Goal: Task Accomplishment & Management: Manage account settings

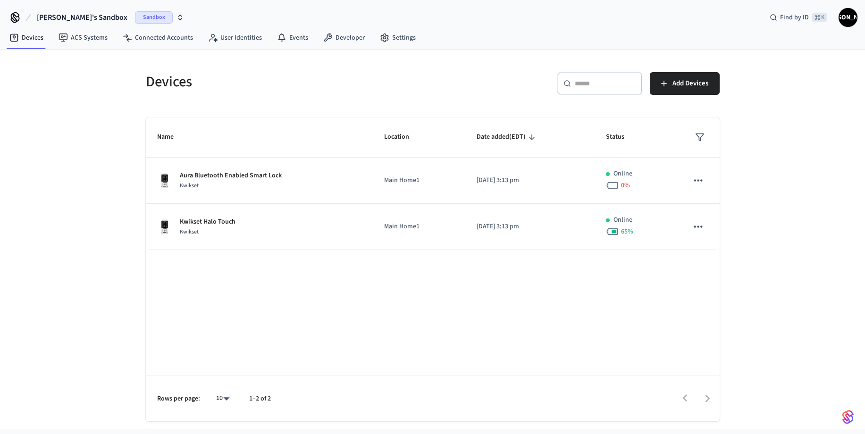
click at [70, 18] on span "James's Sandbox" at bounding box center [82, 17] width 91 height 11
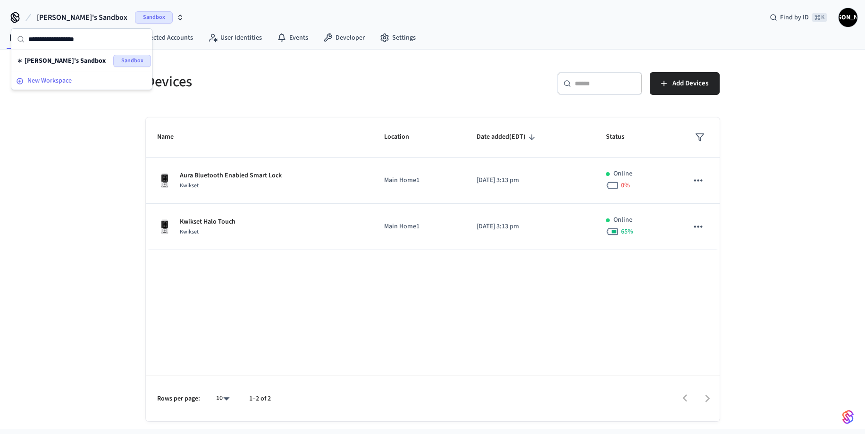
click at [59, 81] on span "New Workspace" at bounding box center [49, 81] width 44 height 10
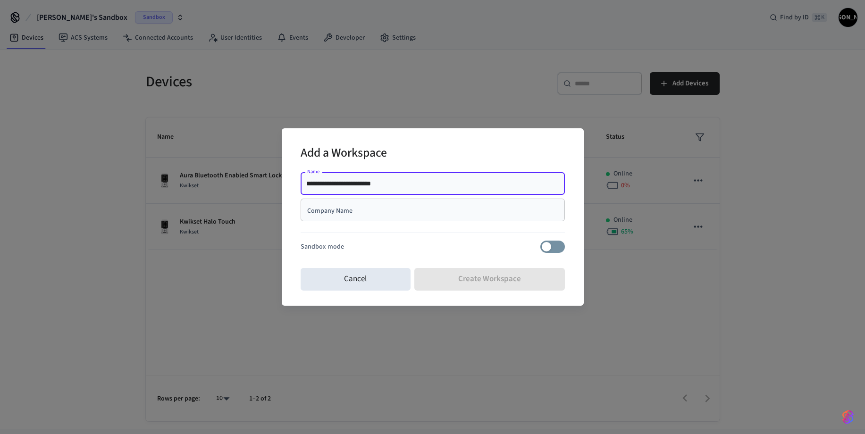
type input "**********"
click at [444, 166] on div "Add a Workspace" at bounding box center [433, 154] width 264 height 29
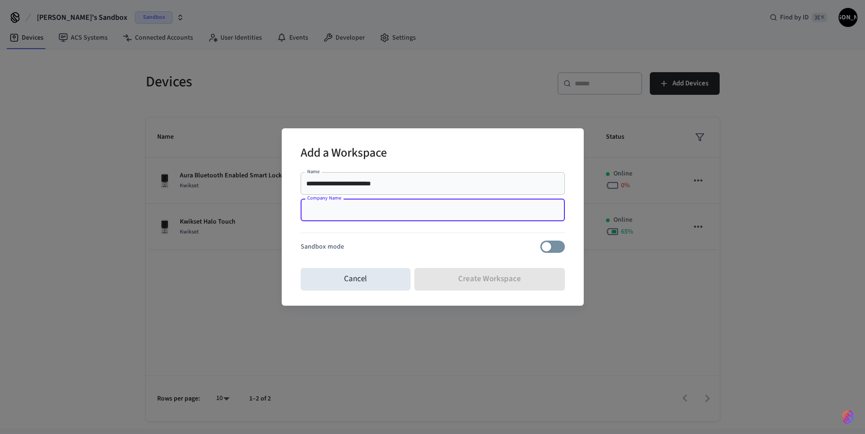
click at [372, 208] on input "Company Name" at bounding box center [432, 209] width 253 height 9
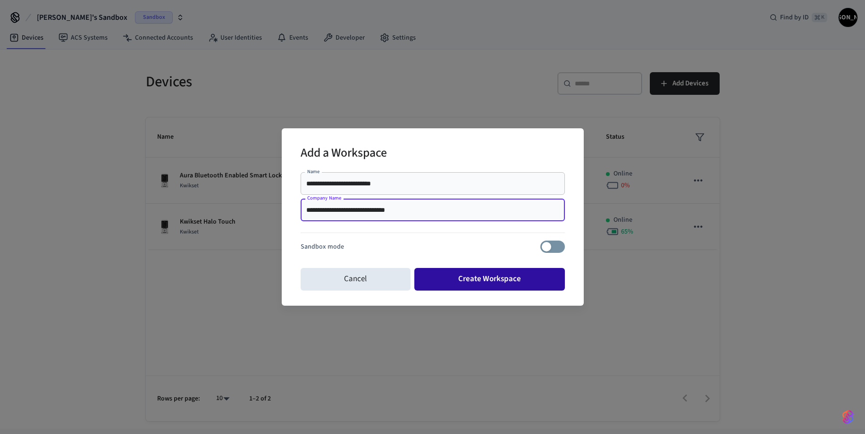
type input "**********"
click at [487, 278] on button "Create Workspace" at bounding box center [489, 279] width 151 height 23
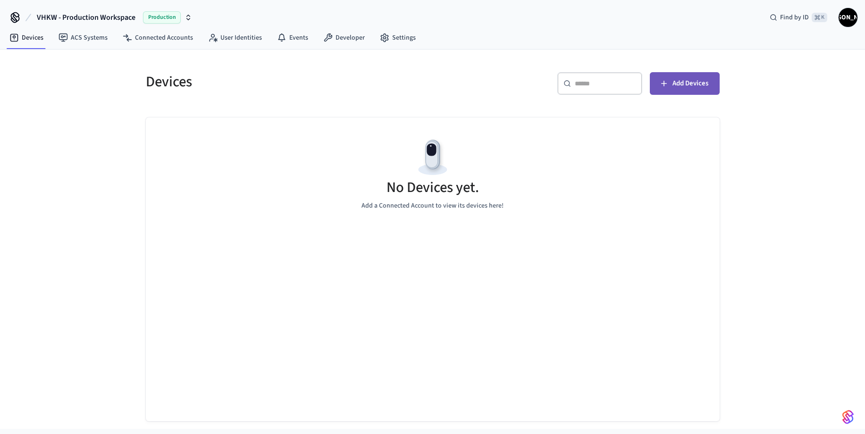
click at [689, 87] on span "Add Devices" at bounding box center [690, 83] width 36 height 12
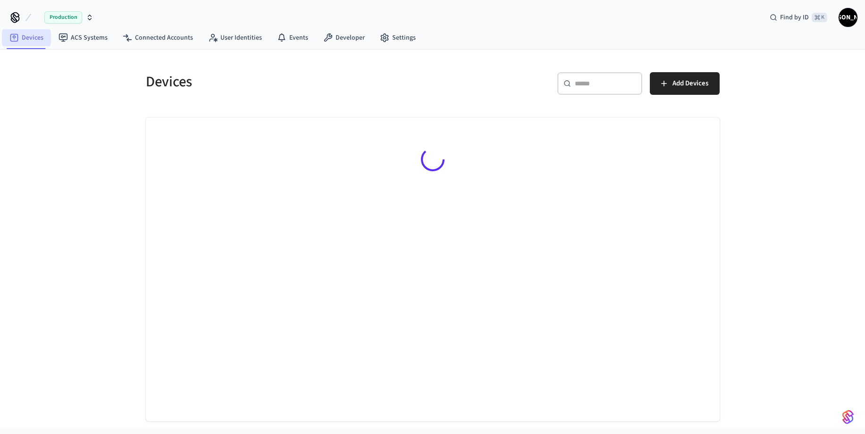
click at [30, 39] on link "Devices" at bounding box center [26, 37] width 49 height 17
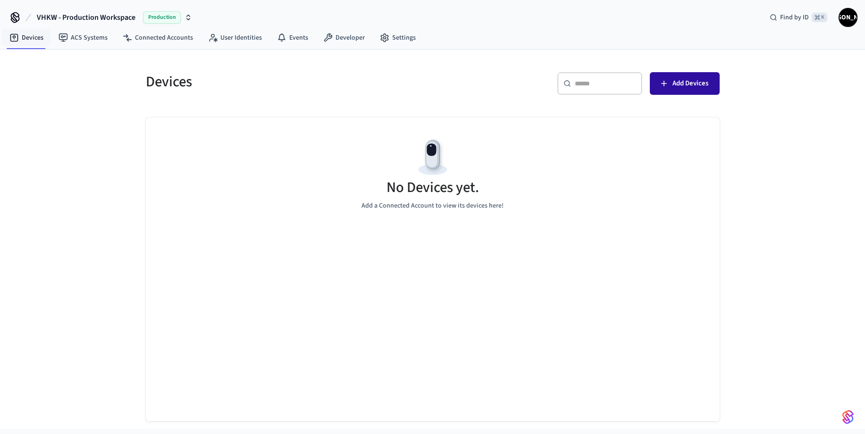
click at [675, 83] on span "Add Devices" at bounding box center [690, 83] width 36 height 12
click at [22, 39] on link "Devices" at bounding box center [26, 37] width 49 height 17
click at [67, 37] on link "ACS Systems" at bounding box center [83, 37] width 64 height 17
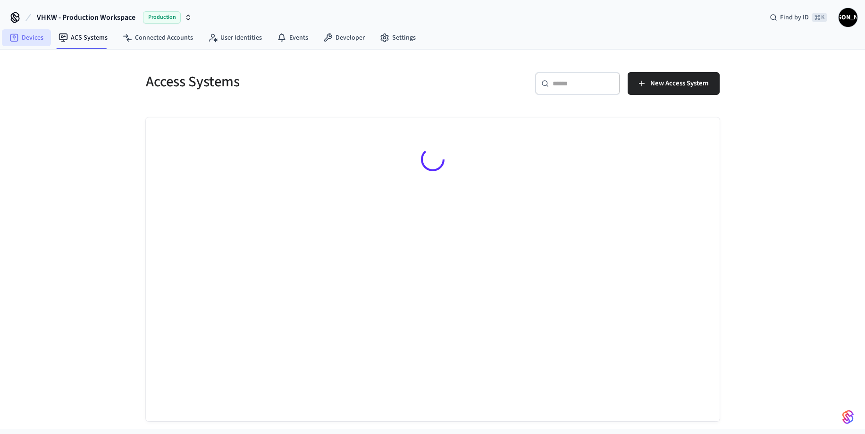
click at [35, 38] on link "Devices" at bounding box center [26, 37] width 49 height 17
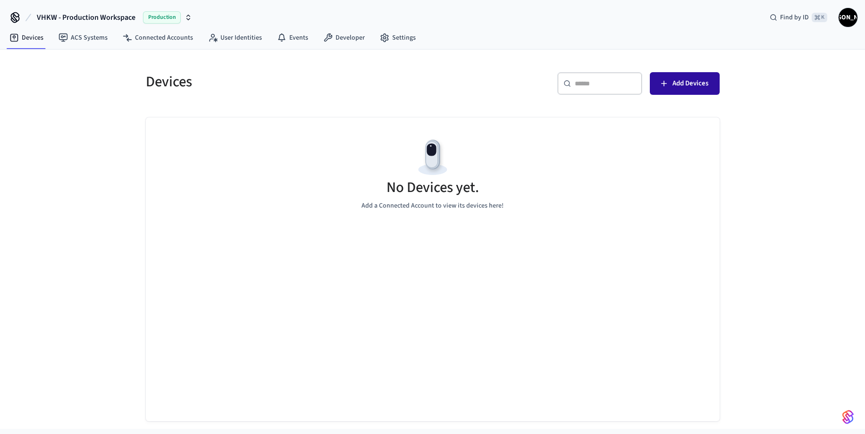
click at [681, 86] on span "Add Devices" at bounding box center [690, 83] width 36 height 12
click at [448, 83] on div "​ ​ Add Devices" at bounding box center [578, 87] width 281 height 30
click at [669, 86] on button "Add Devices" at bounding box center [685, 83] width 70 height 23
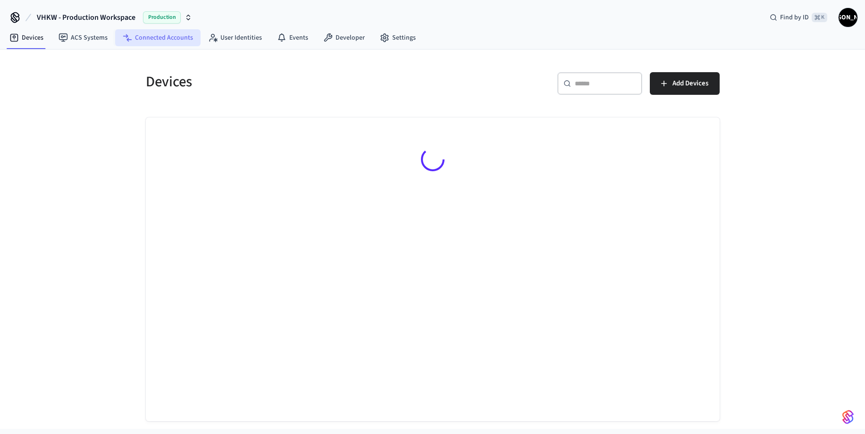
click at [161, 39] on link "Connected Accounts" at bounding box center [157, 37] width 85 height 17
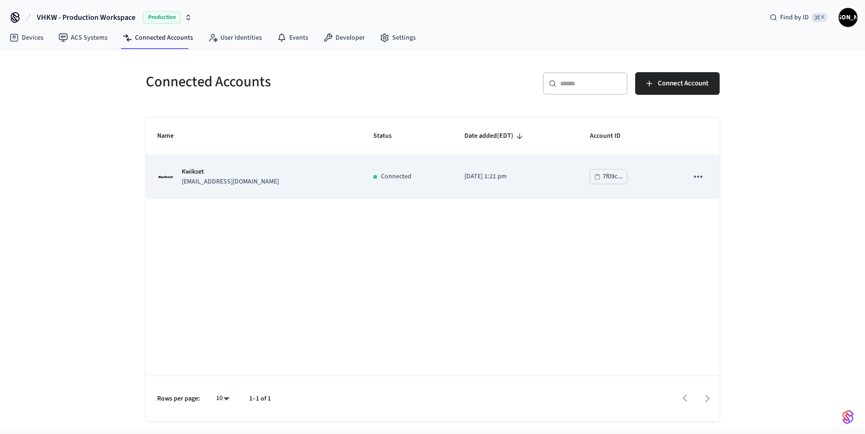
click at [207, 178] on p "tech@vhkw.com" at bounding box center [230, 182] width 97 height 10
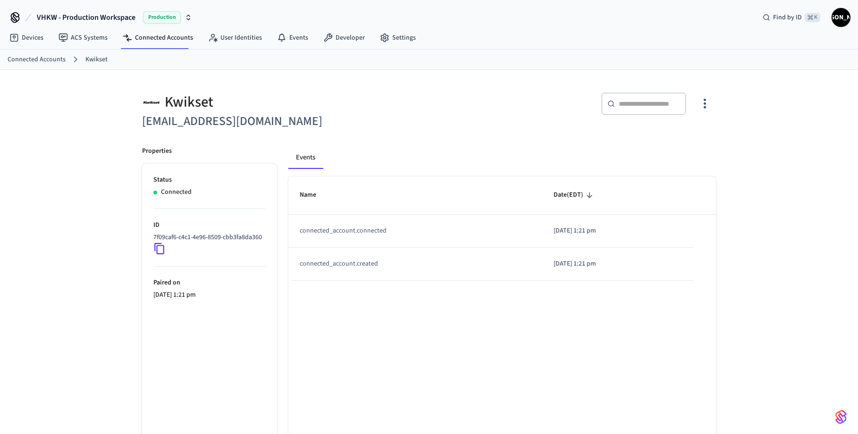
click at [705, 103] on icon "button" at bounding box center [705, 104] width 2 height 10
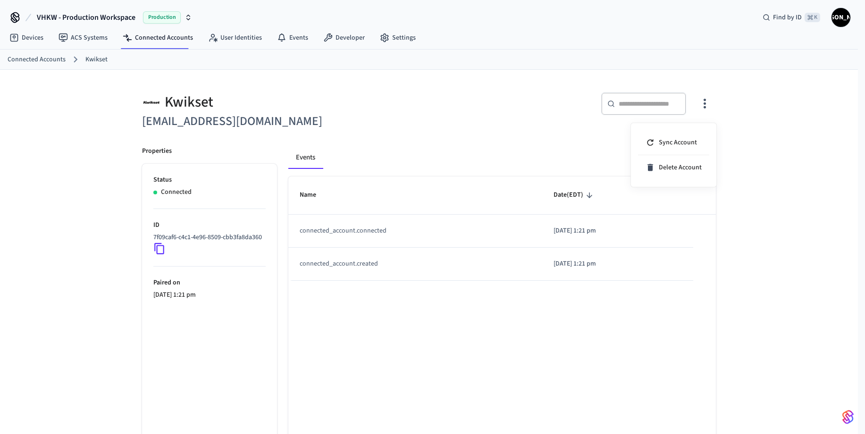
click at [759, 255] on div at bounding box center [432, 217] width 865 height 434
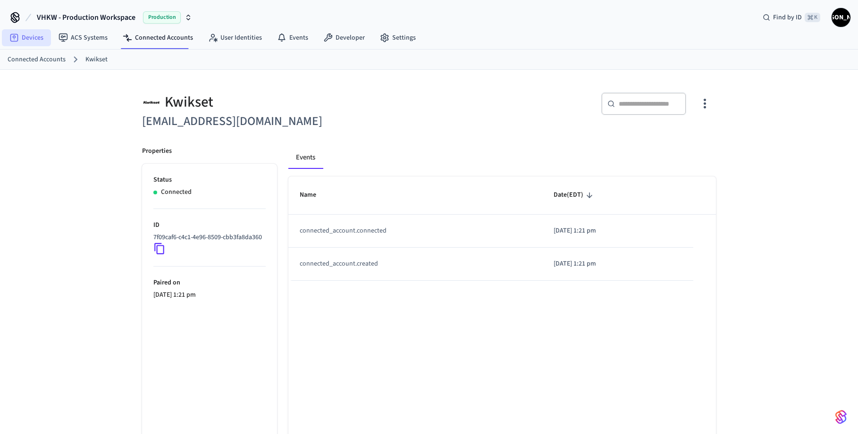
click at [27, 38] on link "Devices" at bounding box center [26, 37] width 49 height 17
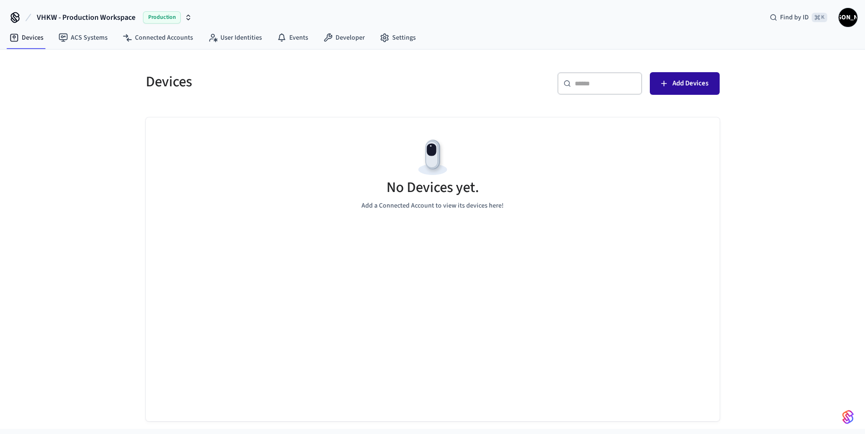
click at [688, 88] on span "Add Devices" at bounding box center [690, 83] width 36 height 12
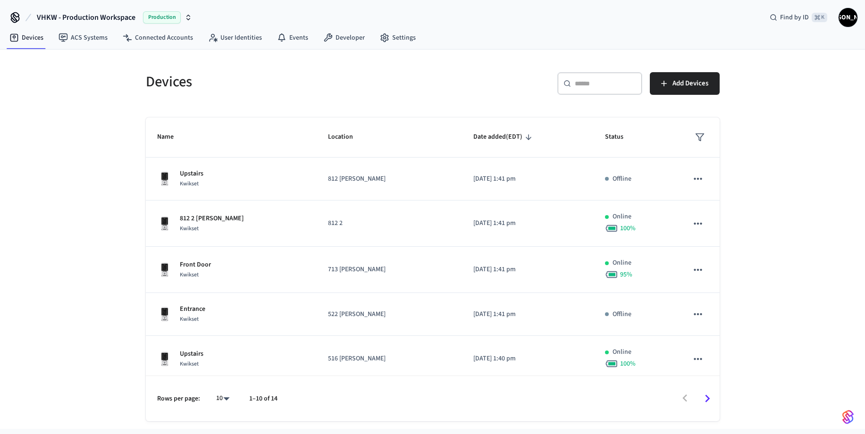
click at [696, 137] on polygon "sticky table" at bounding box center [700, 137] width 8 height 7
click at [798, 115] on div at bounding box center [432, 217] width 865 height 434
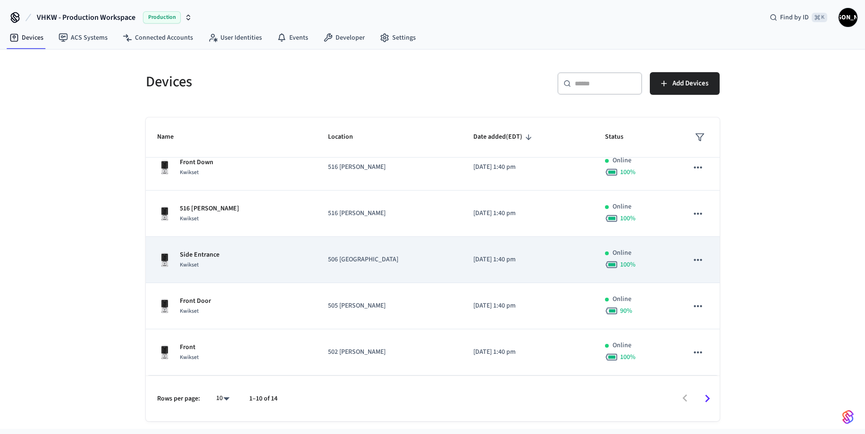
click at [692, 261] on icon "sticky table" at bounding box center [698, 260] width 12 height 12
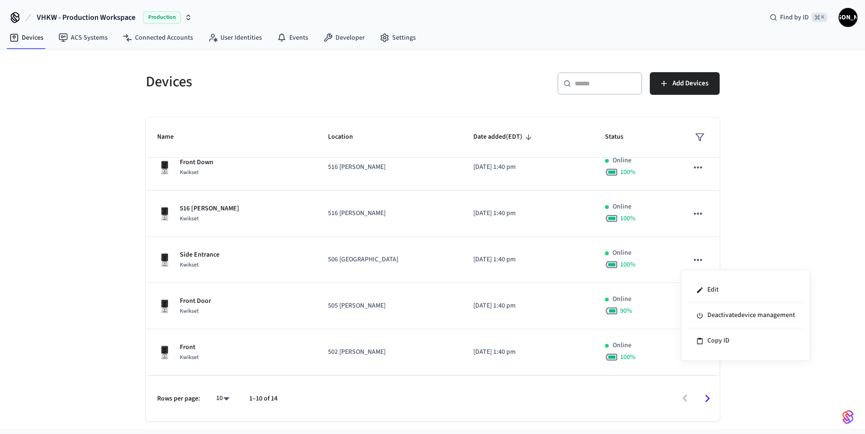
click at [758, 240] on div at bounding box center [432, 217] width 865 height 434
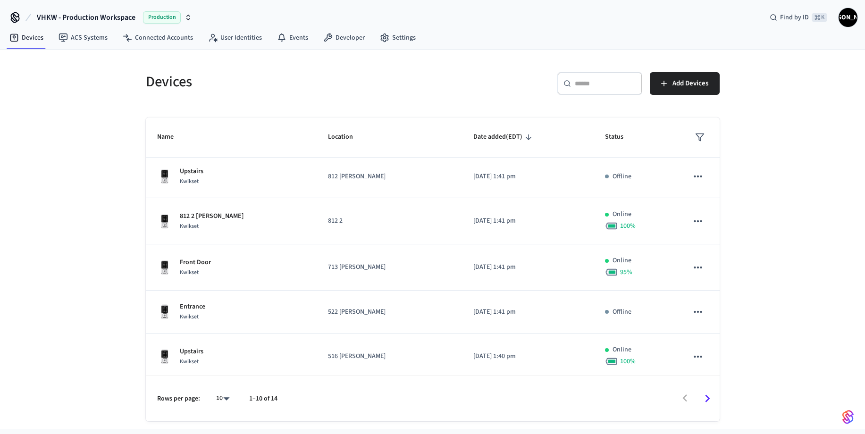
scroll to position [0, 0]
click at [240, 39] on link "User Identities" at bounding box center [235, 37] width 69 height 17
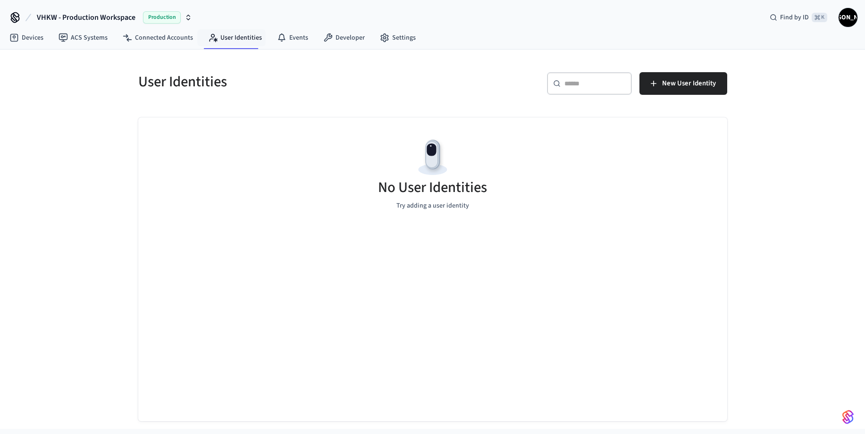
click at [106, 190] on div "User Identities ​ ​ New User Identity No User Identities Try adding a user iden…" at bounding box center [432, 239] width 865 height 379
click at [28, 34] on link "Devices" at bounding box center [26, 37] width 49 height 17
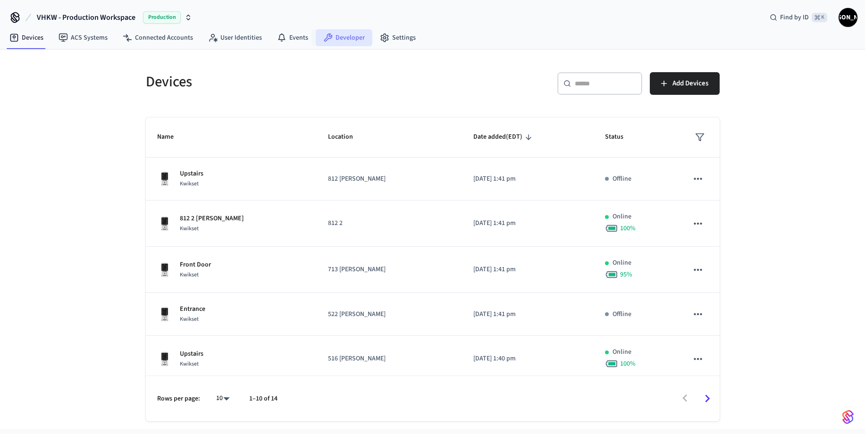
click at [342, 37] on link "Developer" at bounding box center [344, 37] width 57 height 17
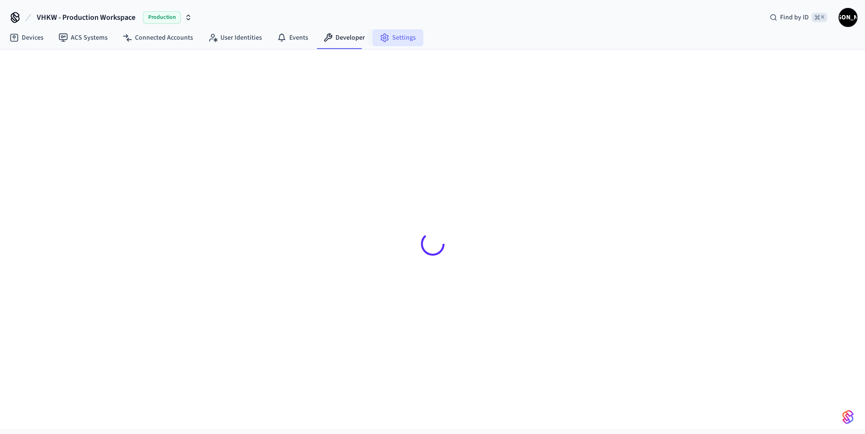
click at [391, 37] on link "Settings" at bounding box center [397, 37] width 51 height 17
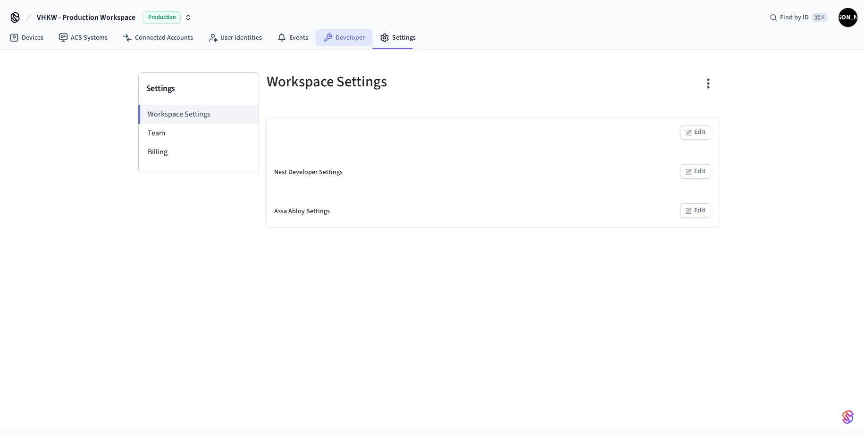
click at [340, 39] on link "Developer" at bounding box center [344, 37] width 57 height 17
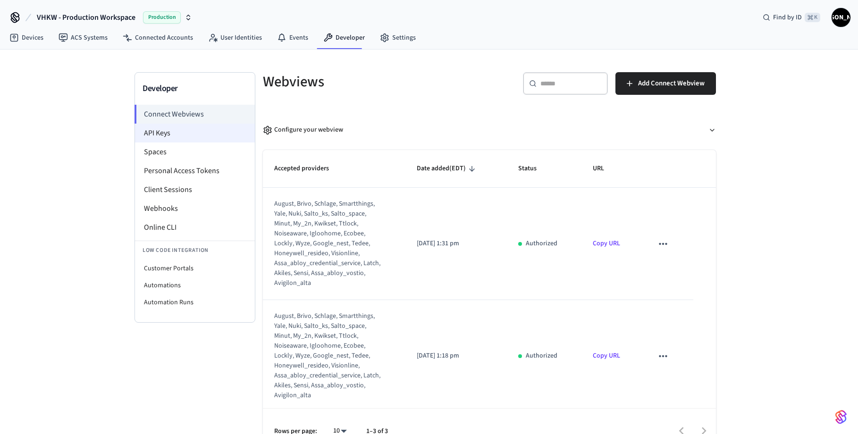
click at [163, 131] on li "API Keys" at bounding box center [195, 133] width 120 height 19
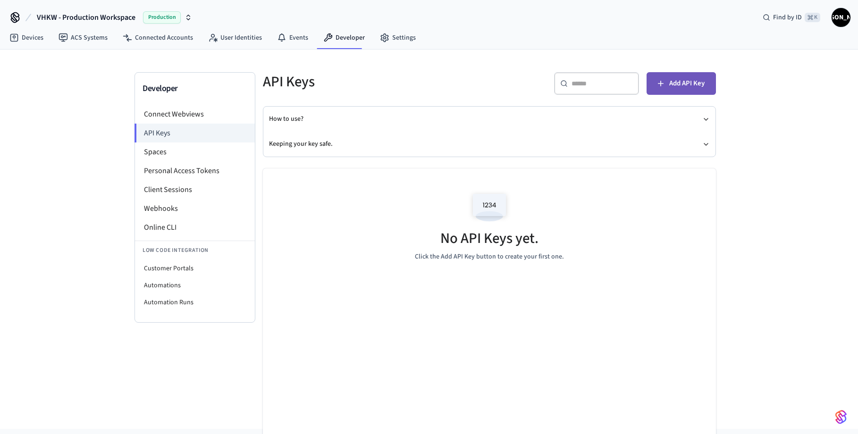
click at [690, 84] on span "Add API Key" at bounding box center [686, 83] width 35 height 12
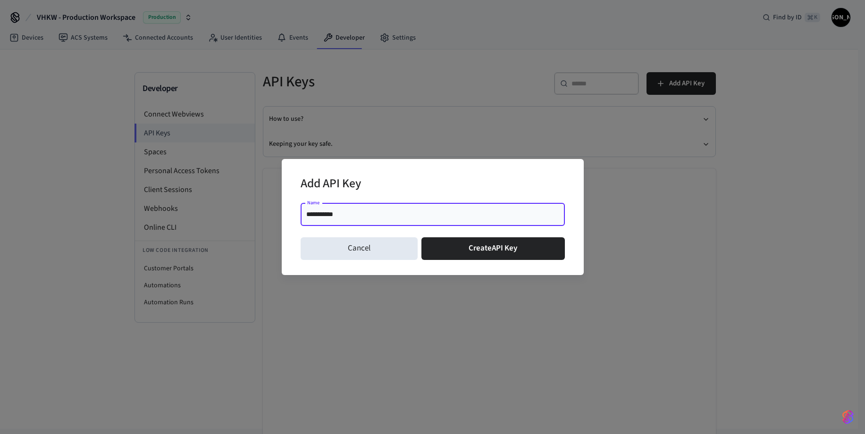
type input "**********"
click at [528, 178] on div "Add API Key" at bounding box center [433, 184] width 264 height 29
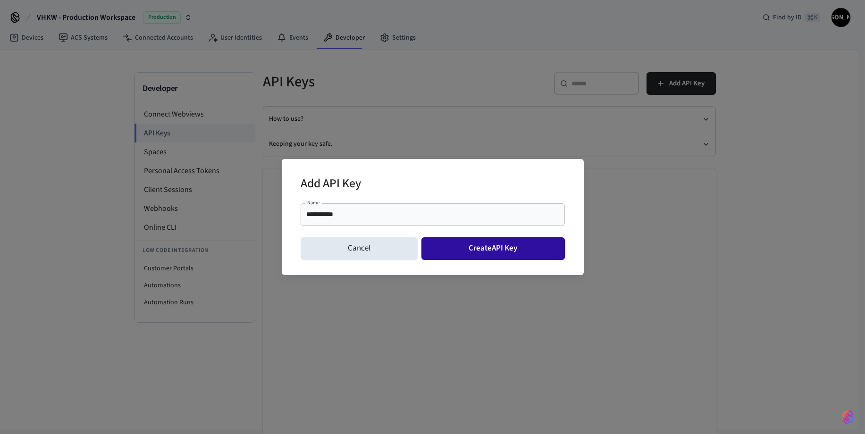
click at [496, 250] on button "Create API Key" at bounding box center [492, 248] width 143 height 23
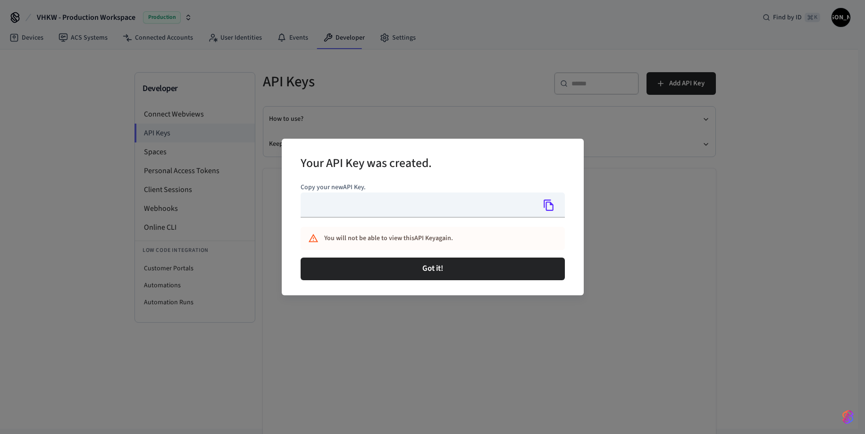
type input "**********"
click at [550, 205] on icon "Copy" at bounding box center [549, 205] width 10 height 11
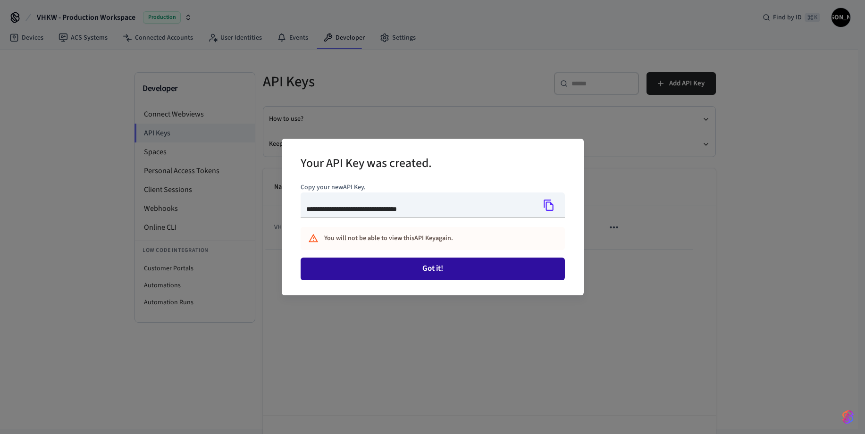
click at [443, 268] on button "Got it!" at bounding box center [433, 269] width 264 height 23
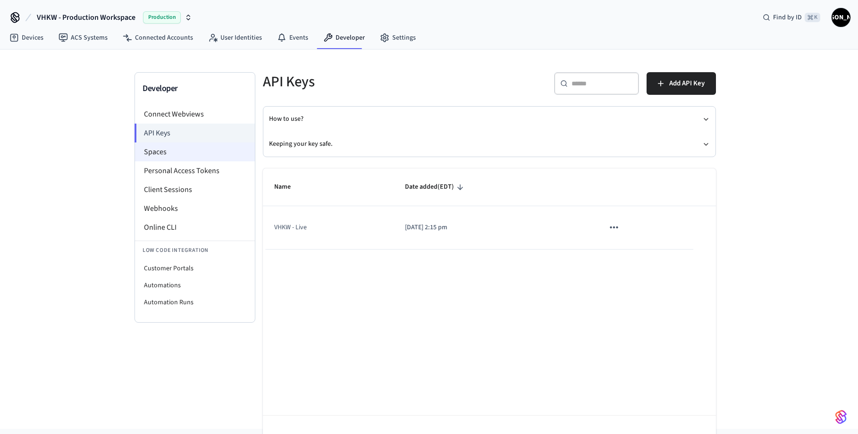
click at [169, 152] on li "Spaces" at bounding box center [195, 152] width 120 height 19
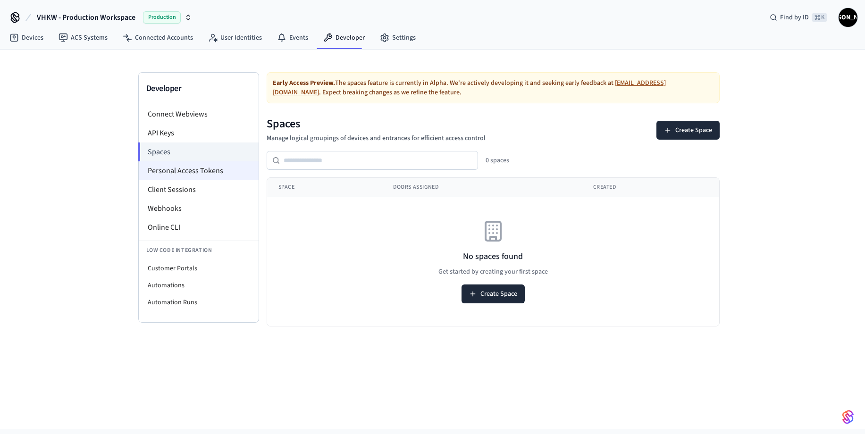
click at [174, 169] on li "Personal Access Tokens" at bounding box center [199, 170] width 120 height 19
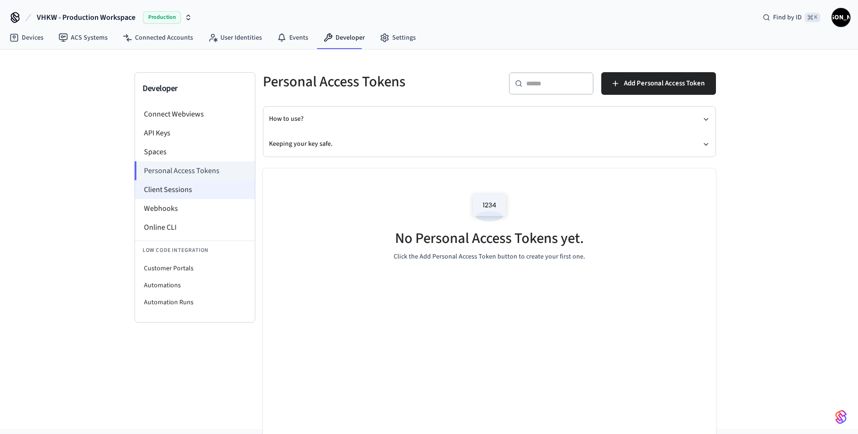
click at [179, 188] on li "Client Sessions" at bounding box center [195, 189] width 120 height 19
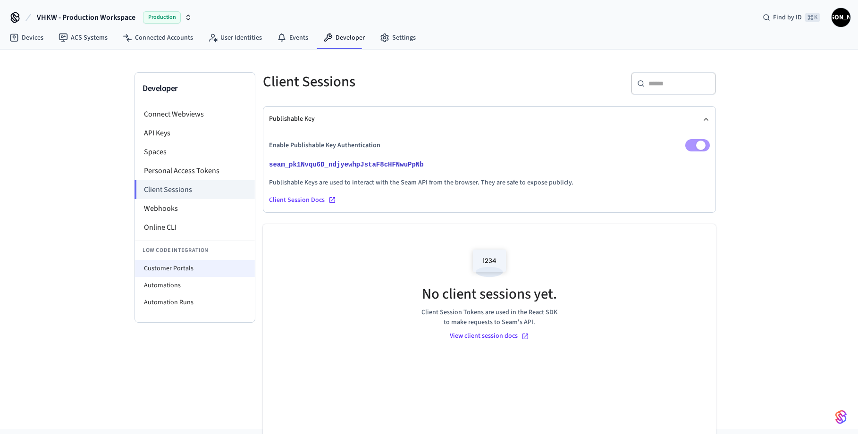
click at [169, 269] on li "Customer Portals" at bounding box center [195, 268] width 120 height 17
select select "**********"
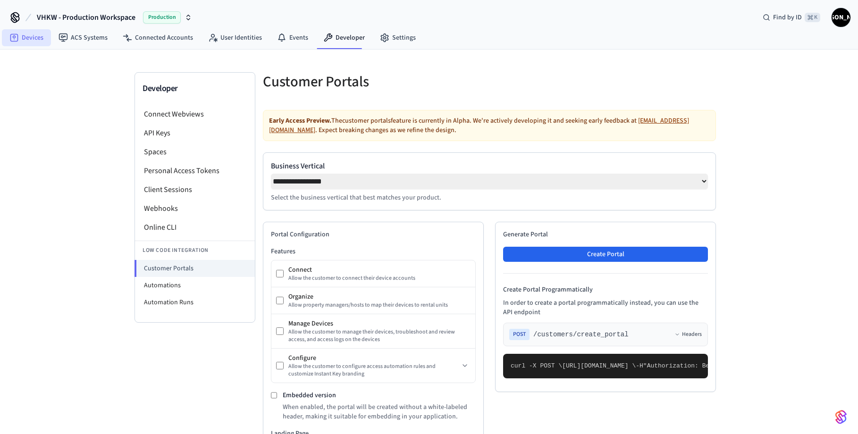
click at [29, 38] on link "Devices" at bounding box center [26, 37] width 49 height 17
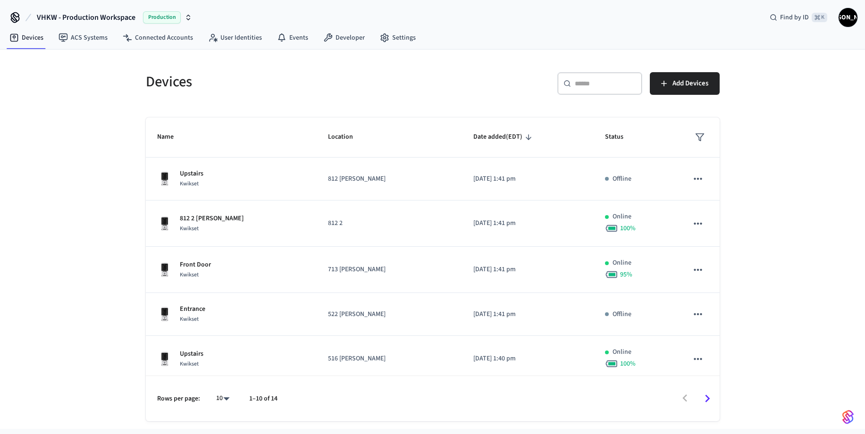
click at [852, 16] on span "[PERSON_NAME]" at bounding box center [848, 17] width 17 height 17
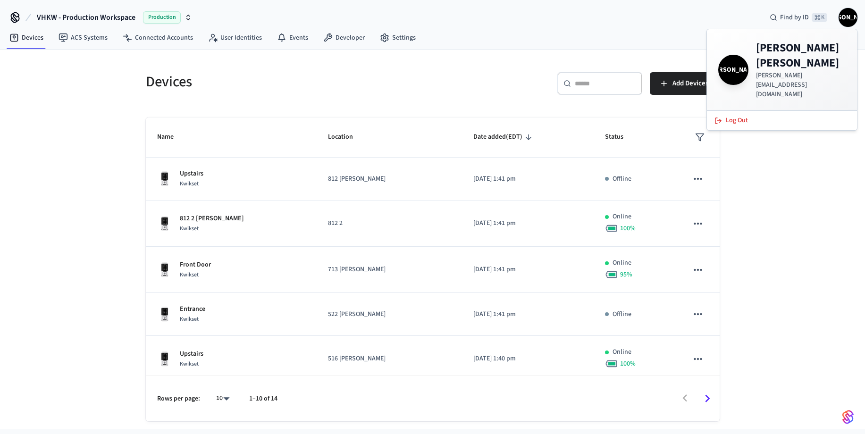
click at [79, 97] on div "Devices ​ ​ Add Devices Name Location Date added (EDT) Status Upstairs Kwikset …" at bounding box center [432, 239] width 865 height 379
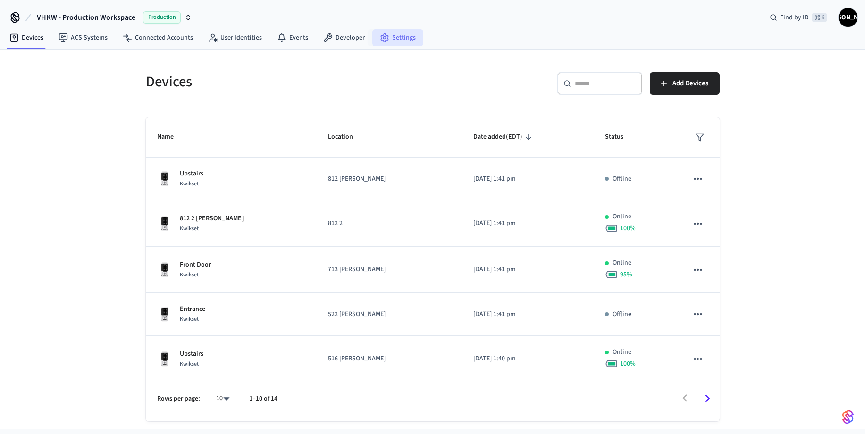
click at [396, 39] on link "Settings" at bounding box center [397, 37] width 51 height 17
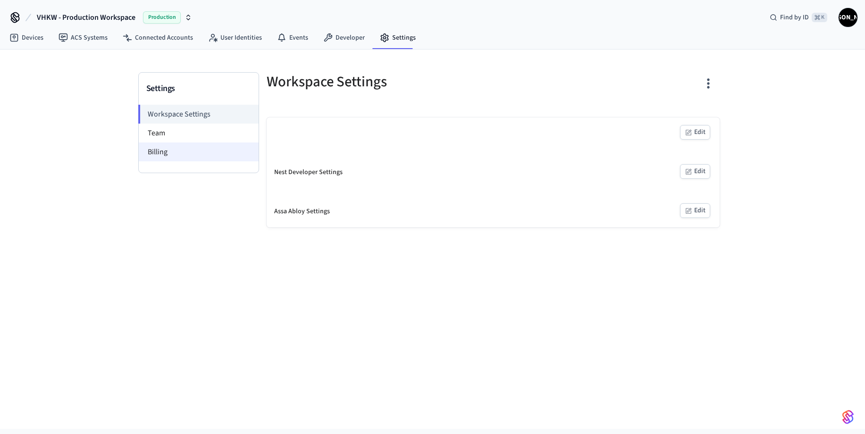
click at [172, 148] on li "Billing" at bounding box center [199, 152] width 120 height 19
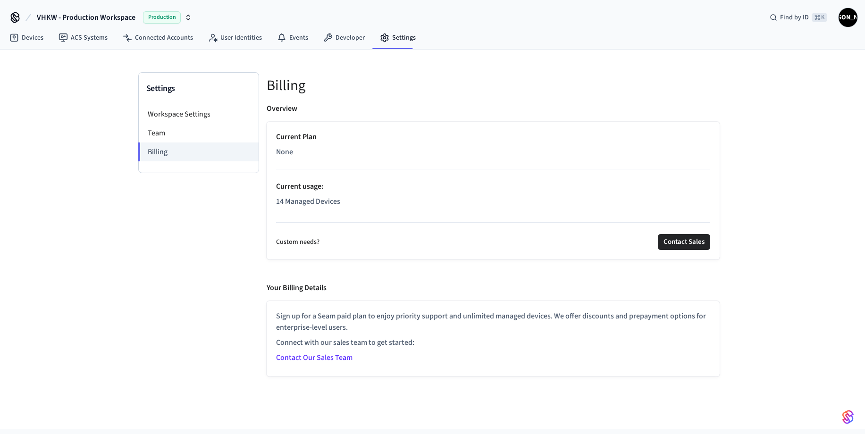
click at [284, 153] on span "None" at bounding box center [284, 151] width 17 height 11
click at [26, 41] on link "Devices" at bounding box center [26, 37] width 49 height 17
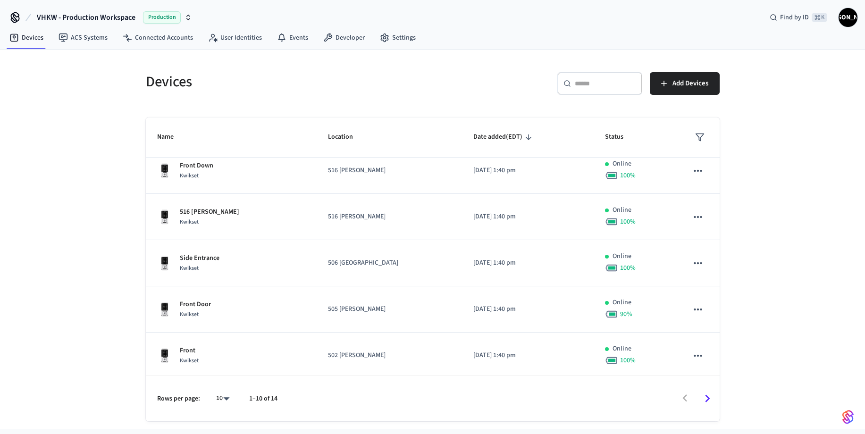
scroll to position [238, 0]
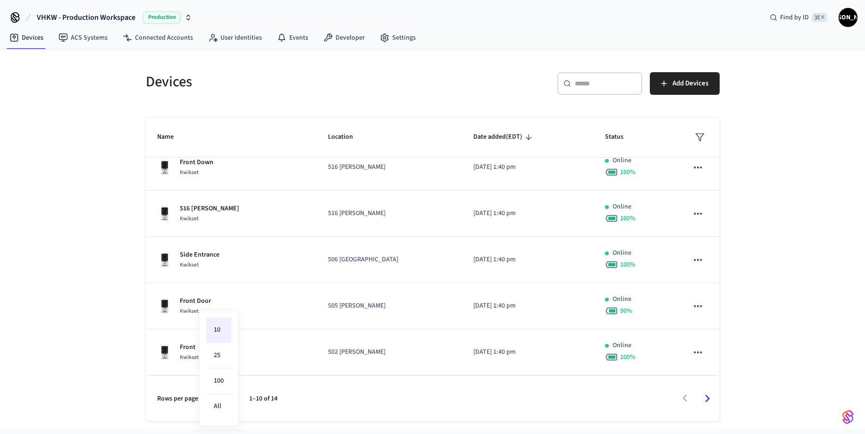
click at [226, 399] on body "VHKW - Production Workspace Production Find by ID ⌘ K JA Devices ACS Systems Co…" at bounding box center [432, 214] width 865 height 429
click at [221, 404] on li "All" at bounding box center [218, 406] width 25 height 25
type input "**"
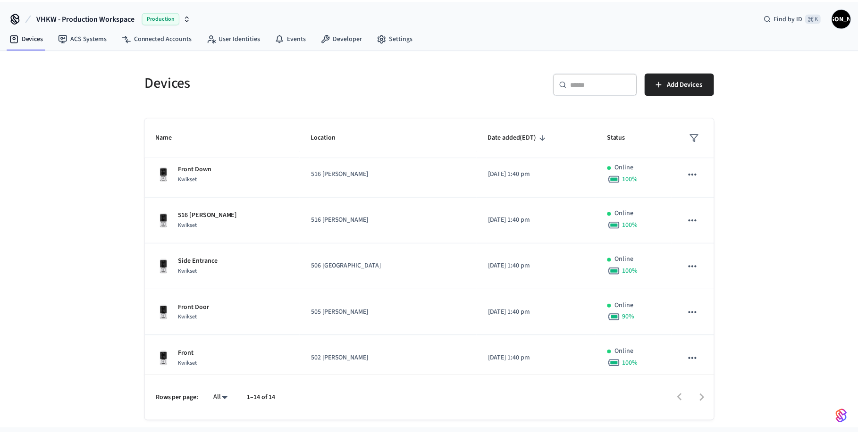
scroll to position [239, 0]
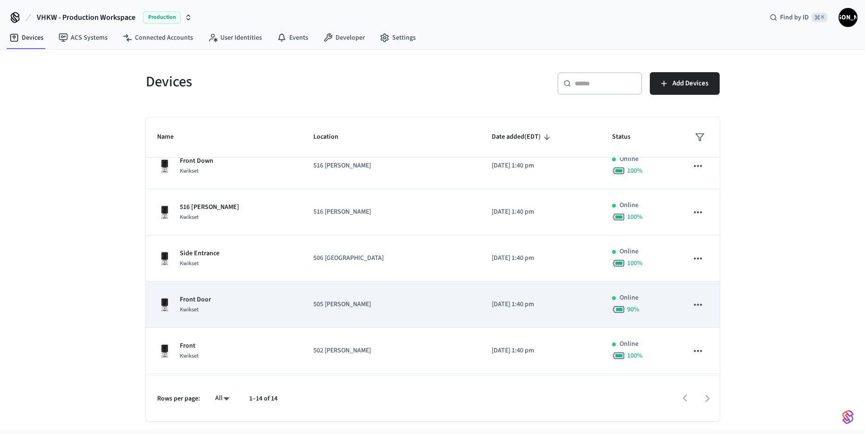
click at [693, 306] on icon "sticky table" at bounding box center [698, 305] width 12 height 12
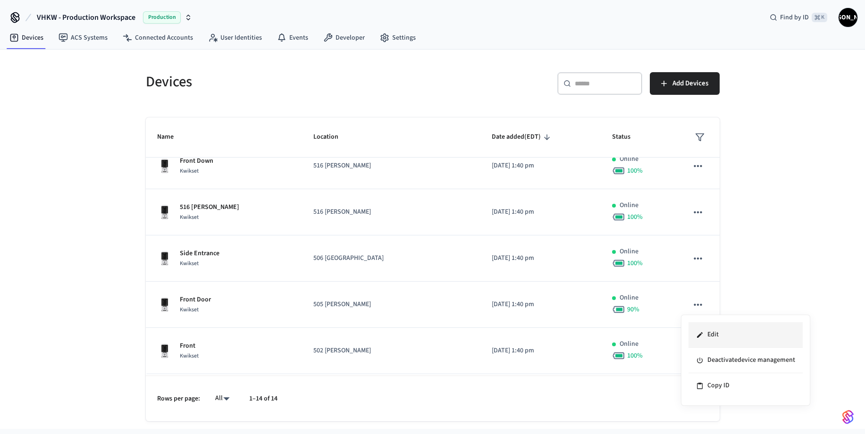
click at [713, 334] on li "Edit" at bounding box center [746, 334] width 114 height 25
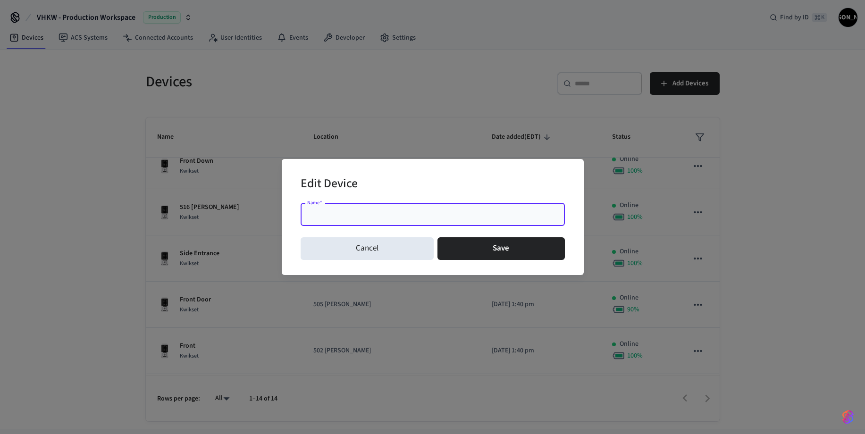
click at [521, 182] on div "Edit Device" at bounding box center [433, 184] width 264 height 29
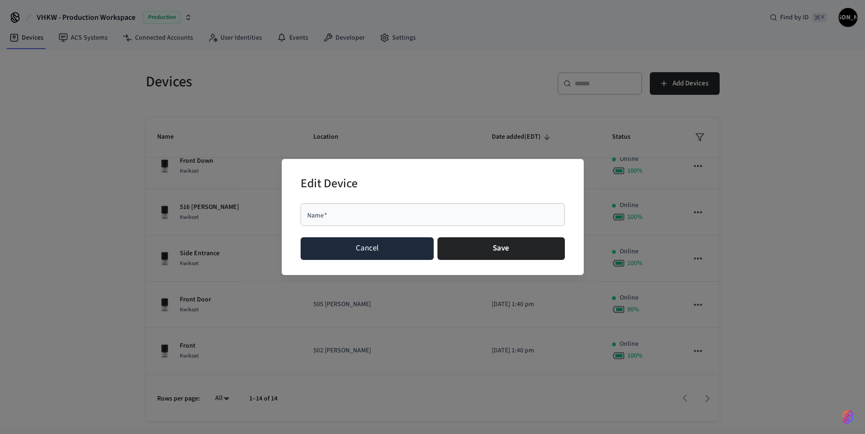
click at [370, 250] on button "Cancel" at bounding box center [368, 248] width 134 height 23
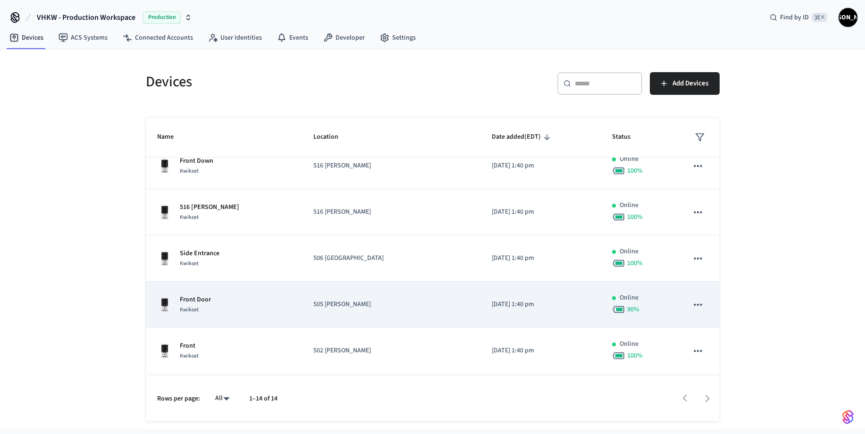
click at [417, 311] on td "505 [PERSON_NAME]" at bounding box center [391, 305] width 178 height 46
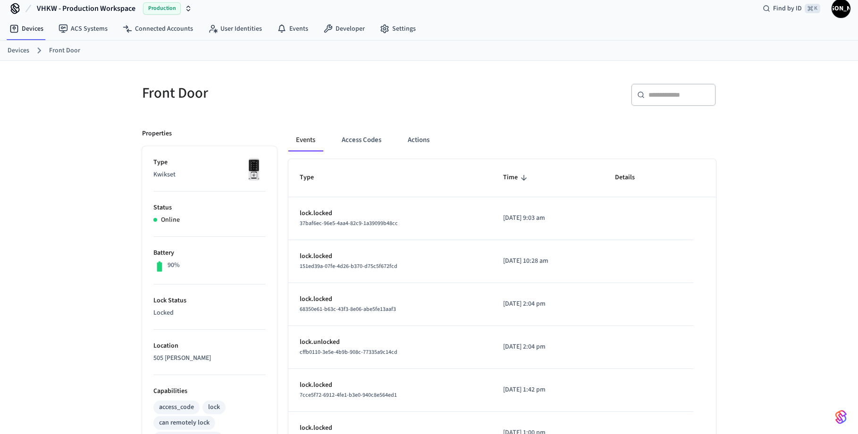
scroll to position [7, 0]
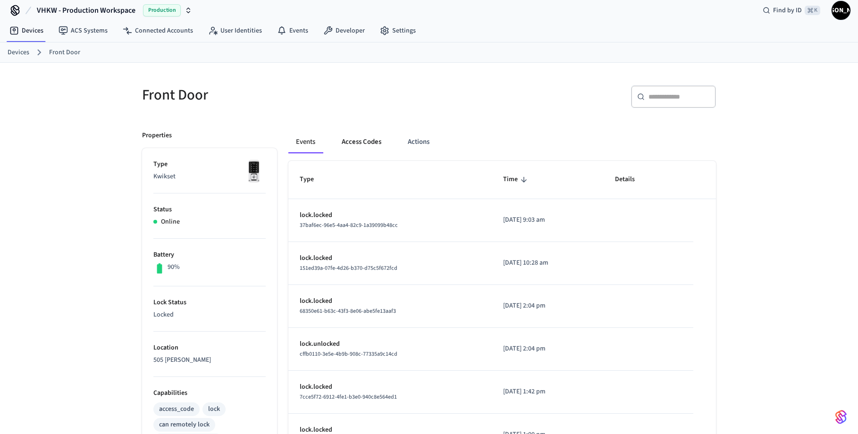
click at [361, 139] on button "Access Codes" at bounding box center [361, 142] width 55 height 23
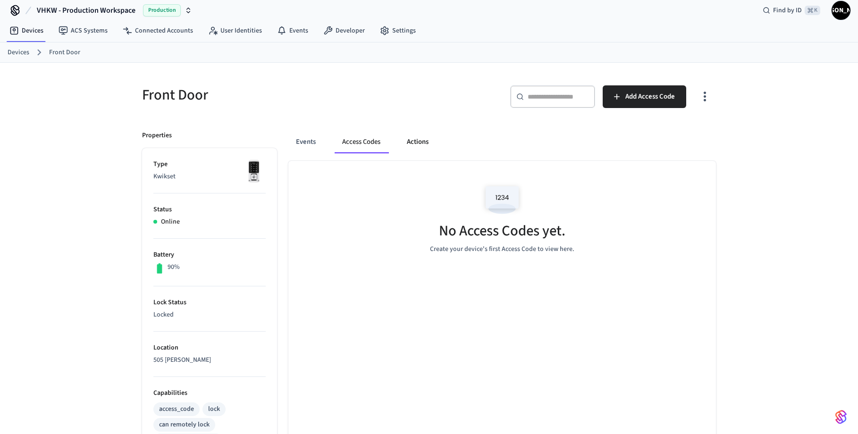
click at [428, 146] on button "Actions" at bounding box center [417, 142] width 37 height 23
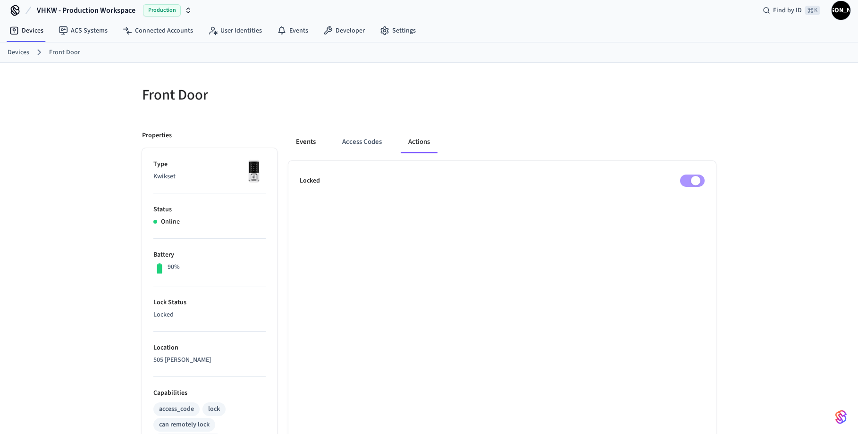
click at [312, 141] on button "Events" at bounding box center [305, 142] width 35 height 23
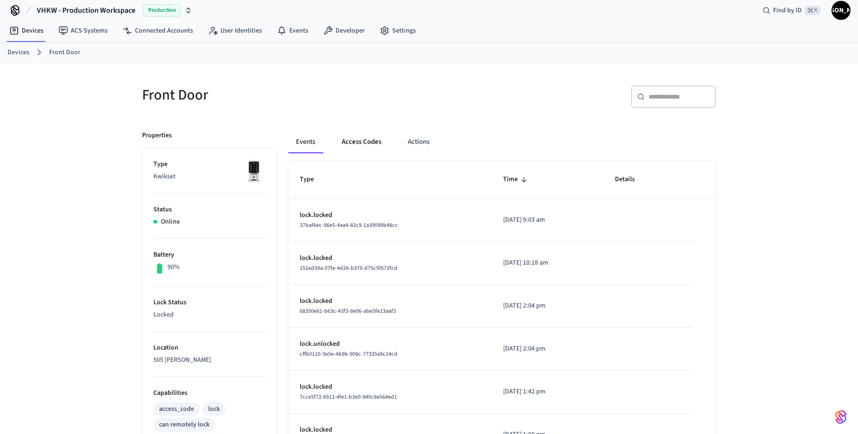
click at [384, 144] on button "Access Codes" at bounding box center [361, 142] width 55 height 23
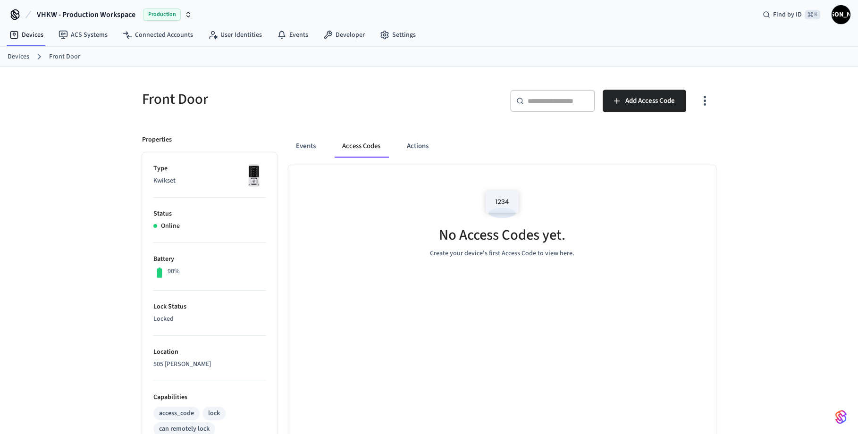
scroll to position [0, 0]
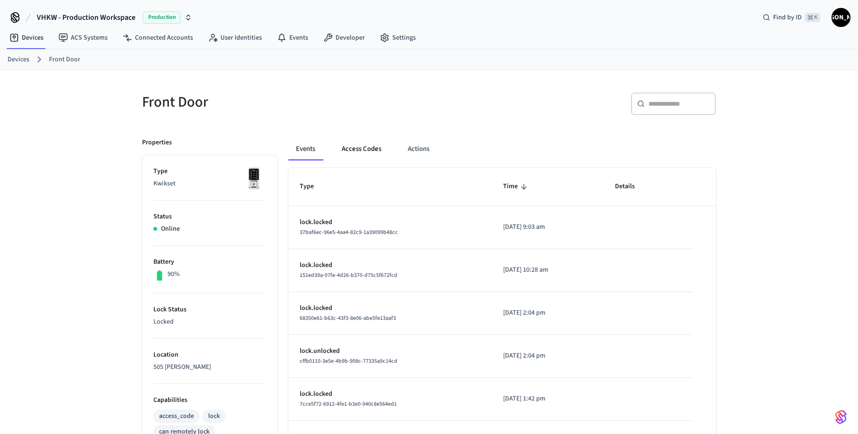
click at [373, 150] on button "Access Codes" at bounding box center [361, 149] width 55 height 23
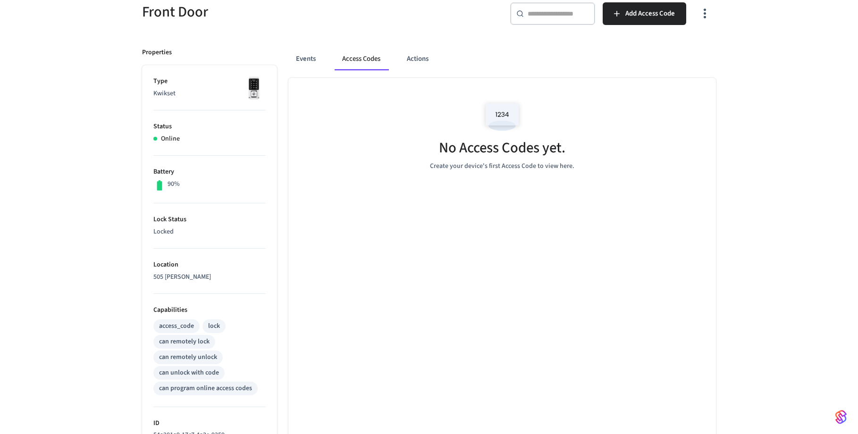
scroll to position [86, 0]
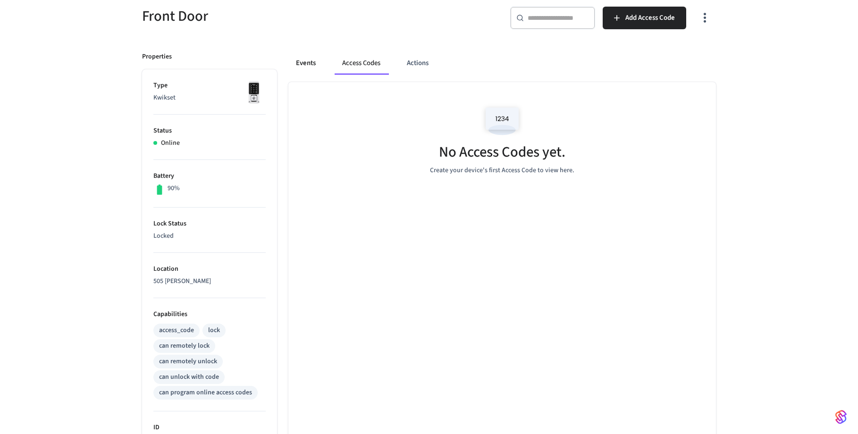
click at [304, 63] on button "Events" at bounding box center [305, 63] width 35 height 23
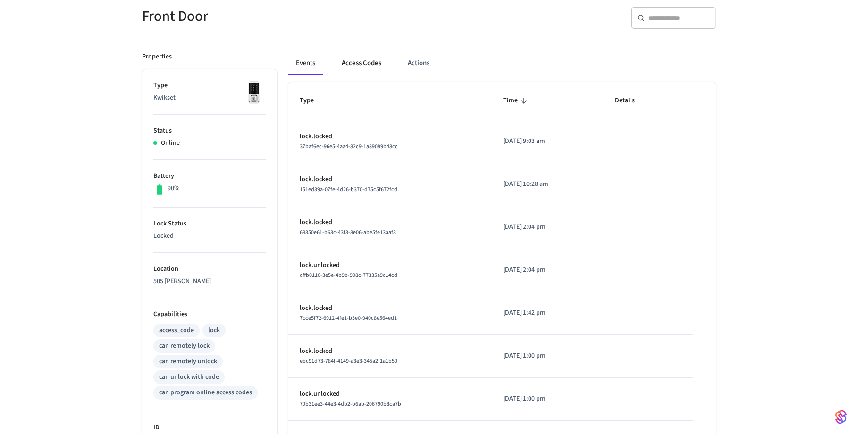
click at [366, 62] on button "Access Codes" at bounding box center [361, 63] width 55 height 23
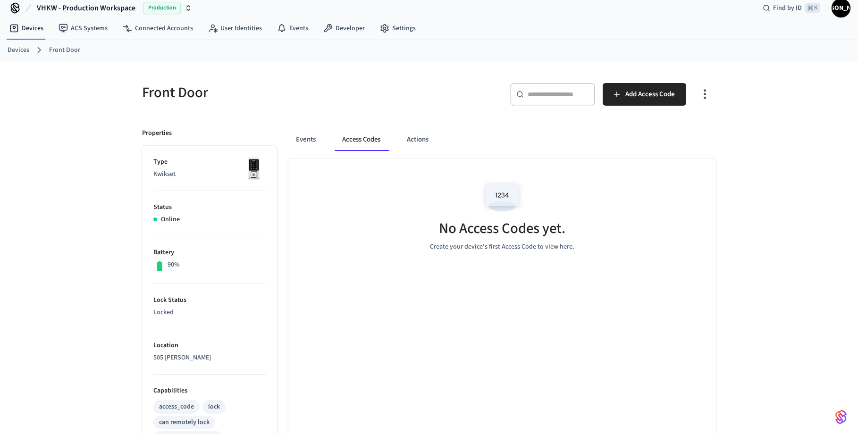
scroll to position [0, 0]
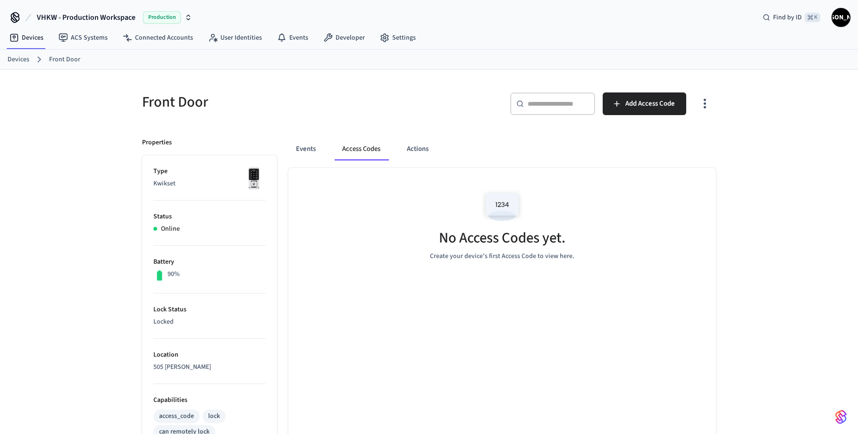
click at [838, 18] on span "[PERSON_NAME]" at bounding box center [840, 17] width 17 height 17
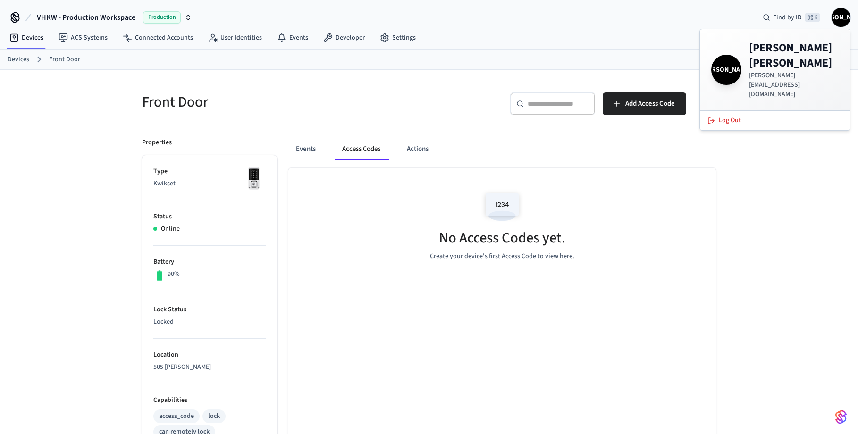
click at [800, 150] on div "Front Door ​ ​ Add Access Code Properties Type Kwikset Status Online Battery 90…" at bounding box center [429, 380] width 858 height 620
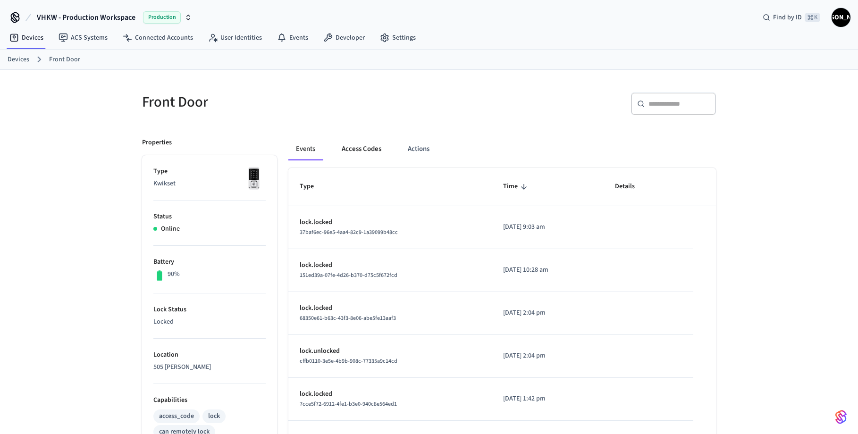
click at [370, 146] on button "Access Codes" at bounding box center [361, 149] width 55 height 23
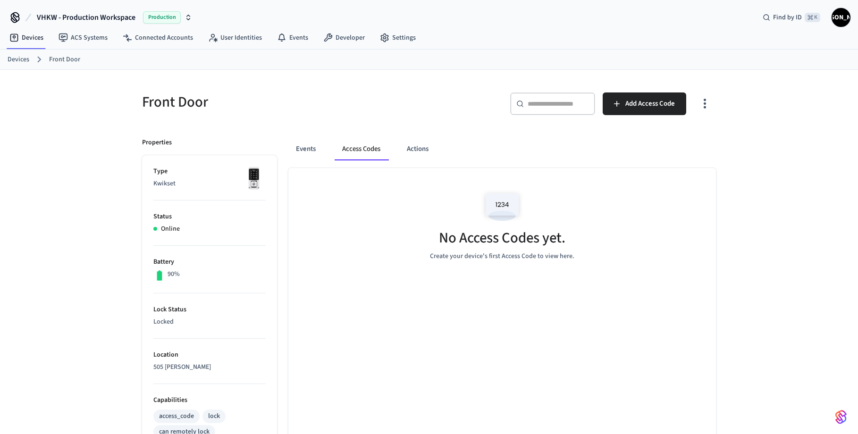
click at [501, 204] on img at bounding box center [502, 207] width 42 height 40
click at [706, 103] on icon "button" at bounding box center [704, 103] width 15 height 15
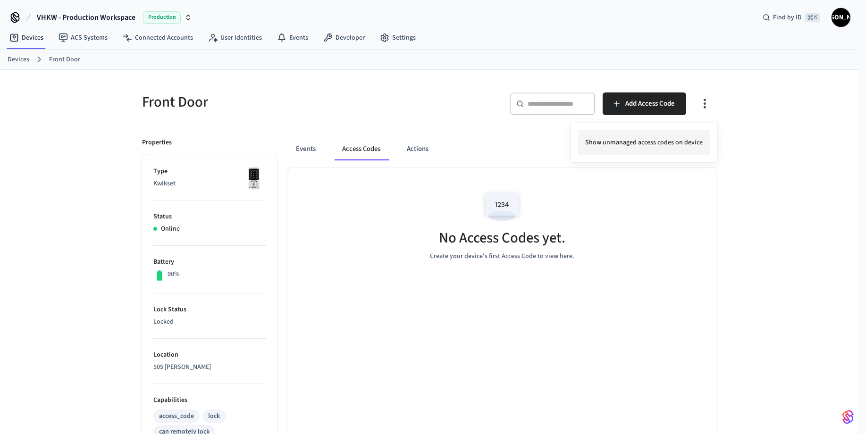
click at [683, 144] on li "Show unmanaged access codes on device" at bounding box center [644, 142] width 133 height 25
click at [675, 143] on li "Show managed access codes on device" at bounding box center [647, 142] width 125 height 25
click at [773, 252] on div at bounding box center [432, 217] width 865 height 434
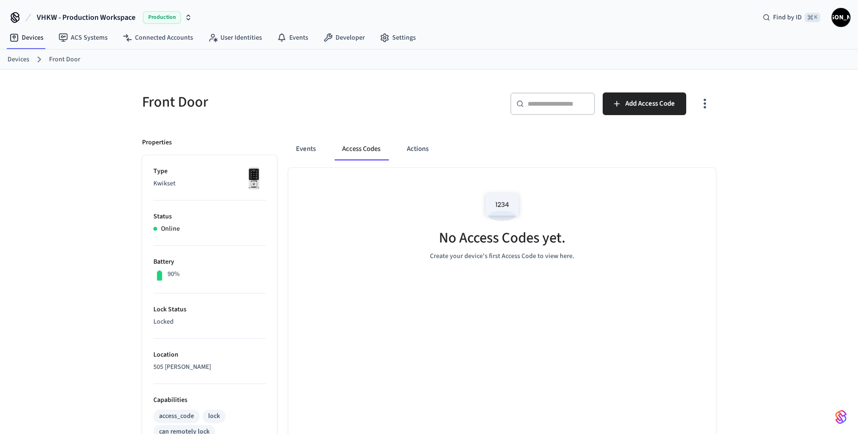
click at [14, 57] on link "Devices" at bounding box center [19, 60] width 22 height 10
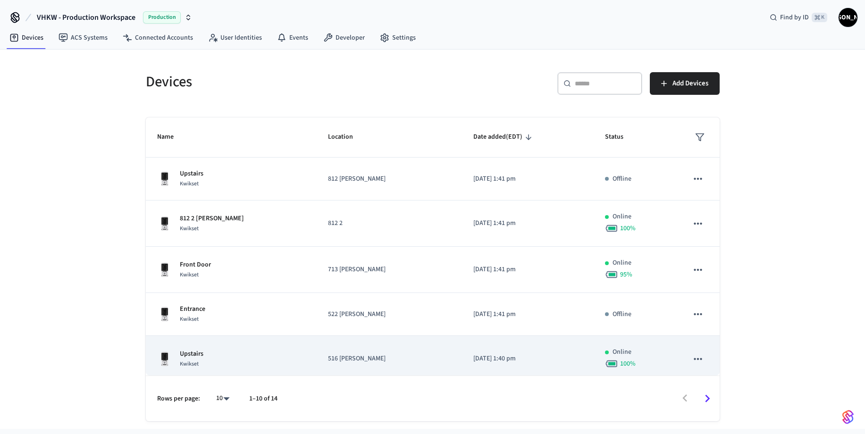
click at [193, 358] on p "Upstairs" at bounding box center [192, 354] width 24 height 10
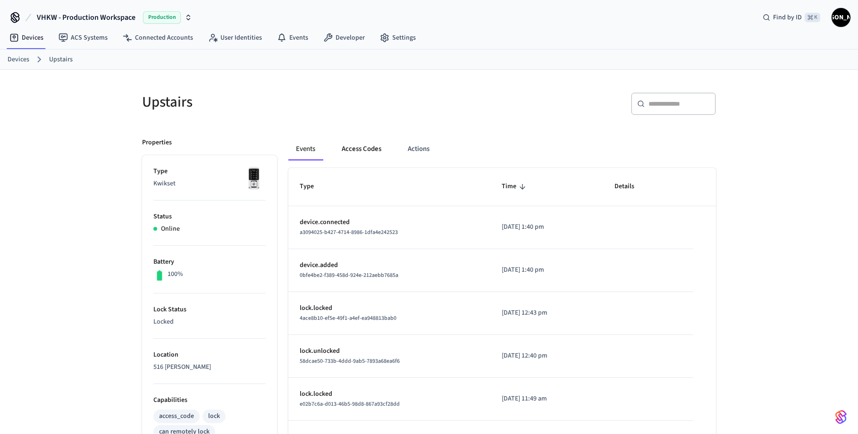
click at [358, 146] on button "Access Codes" at bounding box center [361, 149] width 55 height 23
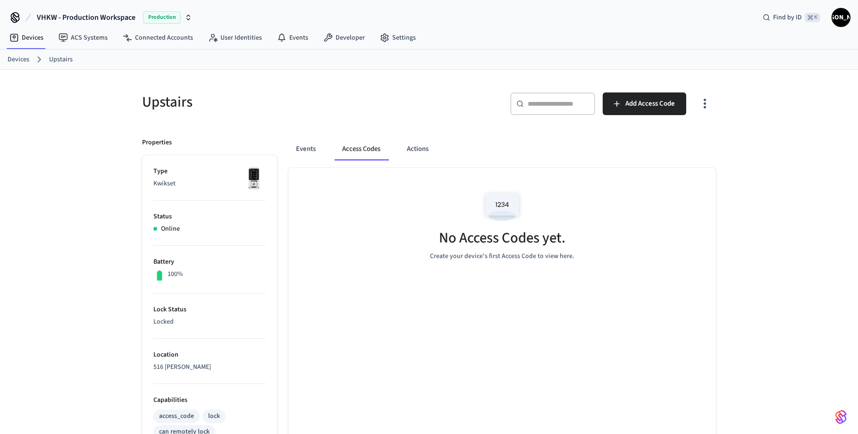
click at [702, 109] on icon "button" at bounding box center [704, 103] width 15 height 15
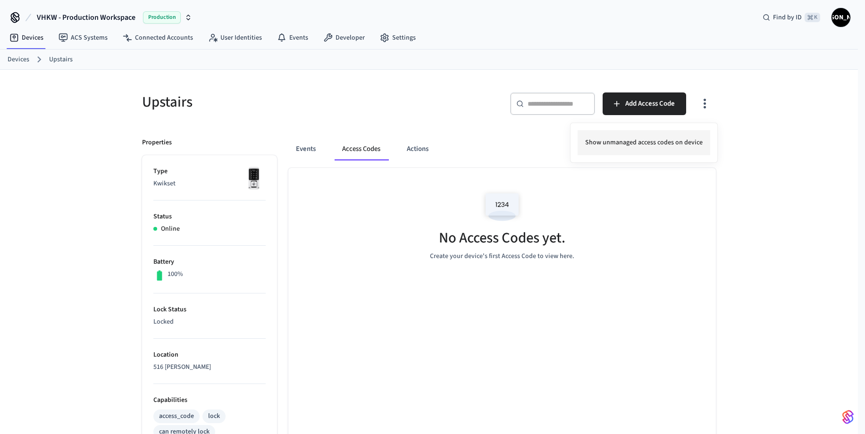
click at [661, 143] on li "Show unmanaged access codes on device" at bounding box center [644, 142] width 133 height 25
click at [669, 144] on li "Show managed access codes on device" at bounding box center [647, 142] width 125 height 25
click at [309, 148] on div at bounding box center [432, 217] width 865 height 434
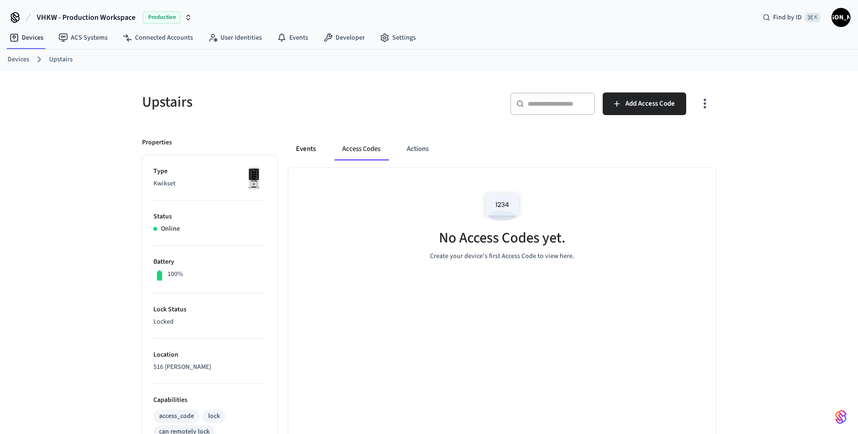
click at [306, 149] on button "Events" at bounding box center [305, 149] width 35 height 23
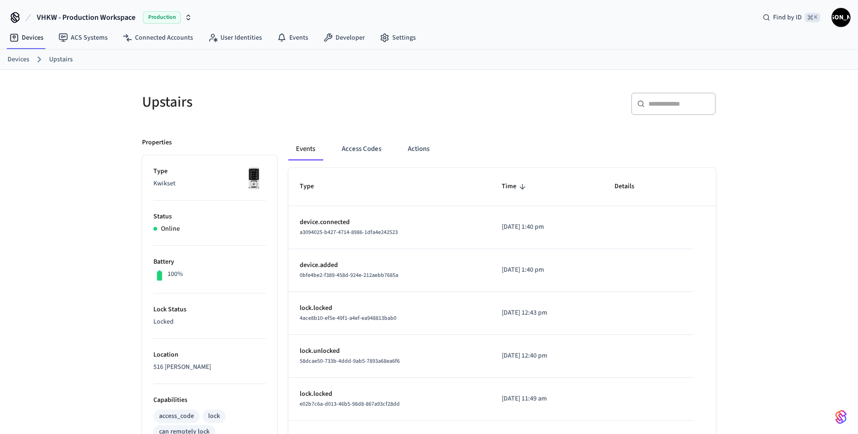
click at [22, 61] on link "Devices" at bounding box center [19, 60] width 22 height 10
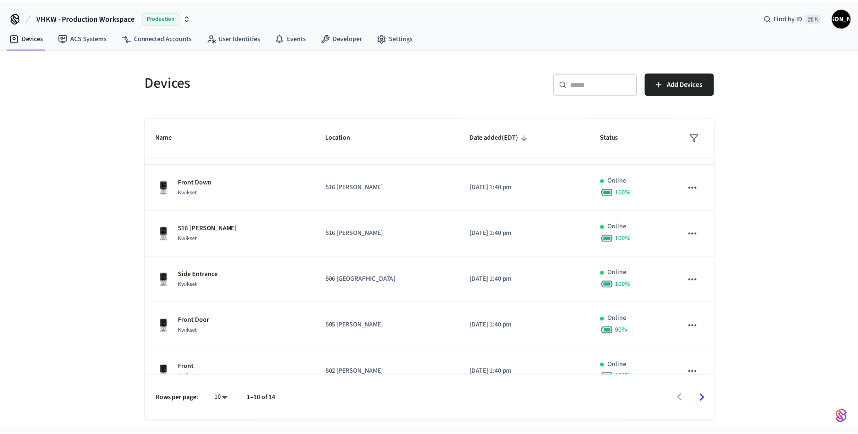
scroll to position [238, 0]
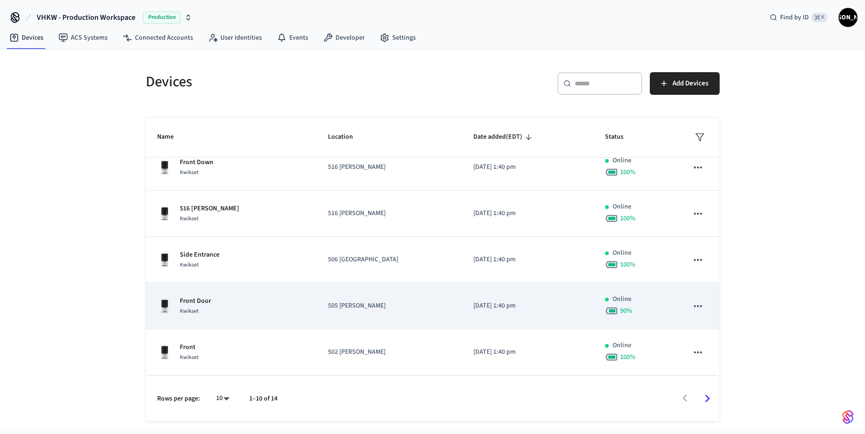
click at [202, 304] on p "Front Door" at bounding box center [195, 301] width 31 height 10
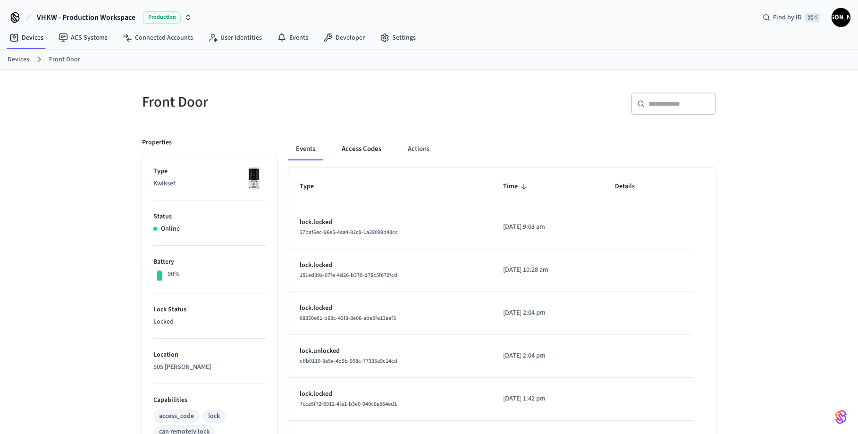
click at [367, 149] on button "Access Codes" at bounding box center [361, 149] width 55 height 23
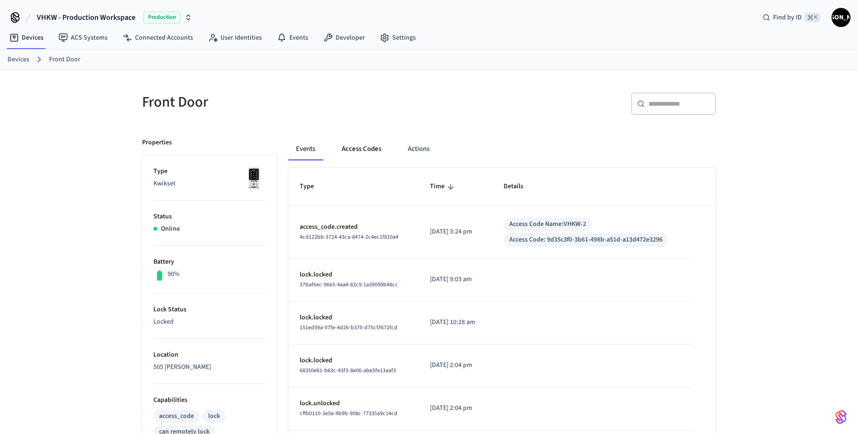
click at [352, 148] on button "Access Codes" at bounding box center [361, 149] width 55 height 23
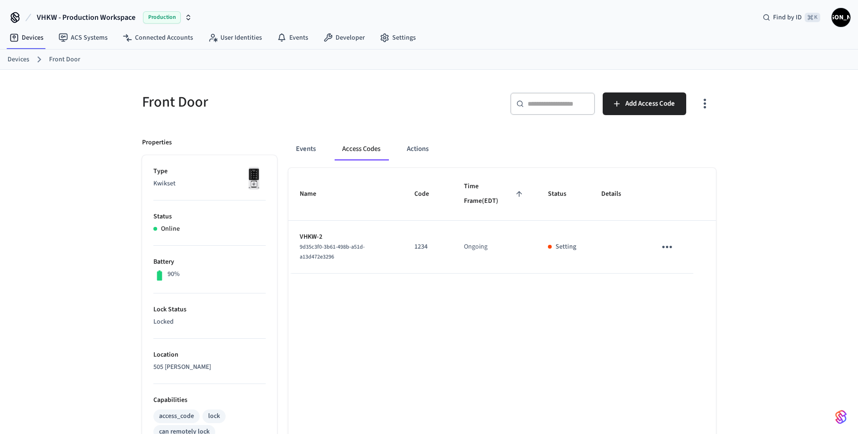
click at [667, 247] on icon "sticky table" at bounding box center [667, 247] width 10 height 2
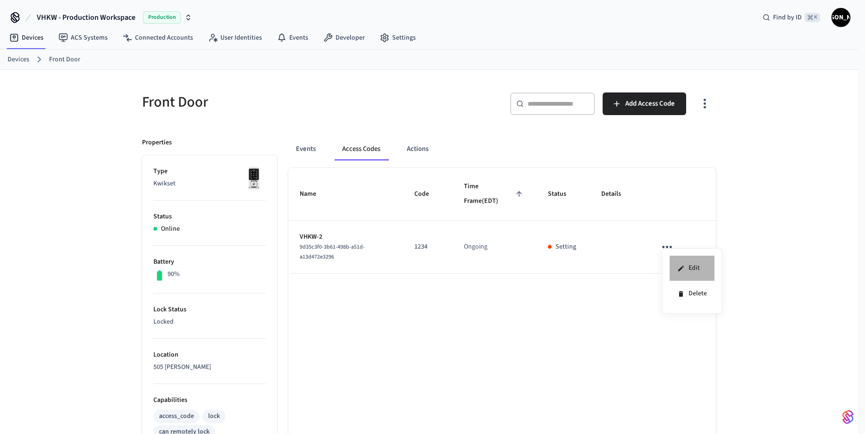
click at [691, 266] on li "Edit" at bounding box center [692, 268] width 45 height 25
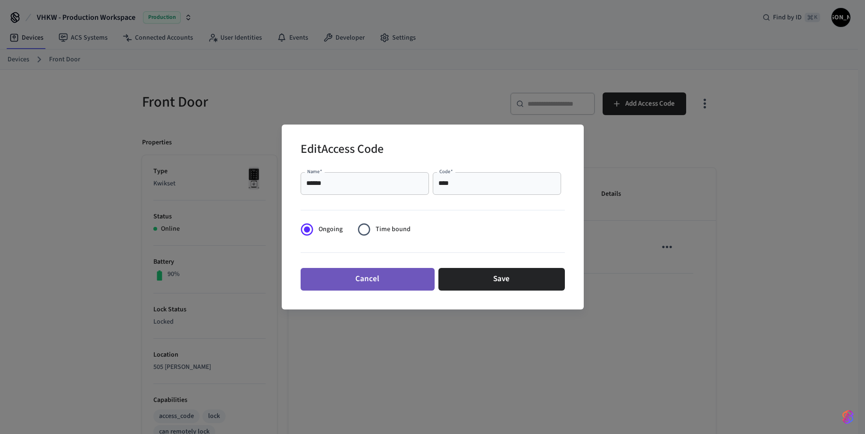
click at [372, 278] on button "Cancel" at bounding box center [368, 279] width 134 height 23
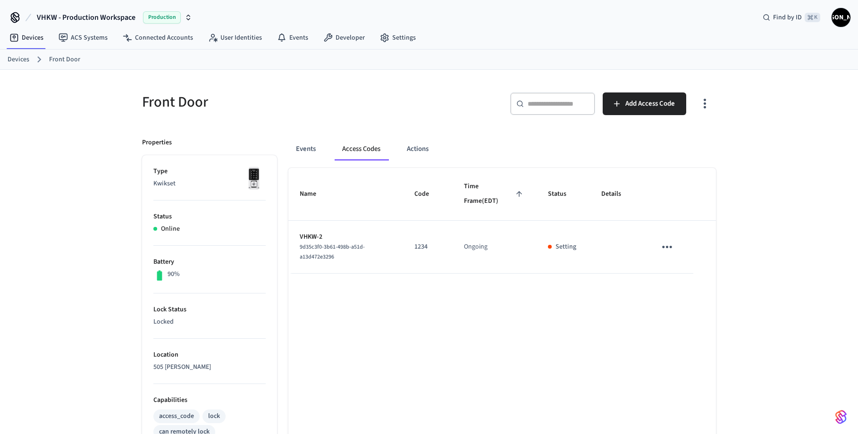
click at [776, 259] on div "Front Door ​ ​ Add Access Code Properties Type Kwikset Status Online Battery 90…" at bounding box center [429, 380] width 858 height 620
click at [71, 103] on div "Front Door ​ ​ Add Access Code Properties Type Kwikset Status Online Battery 90…" at bounding box center [429, 380] width 858 height 620
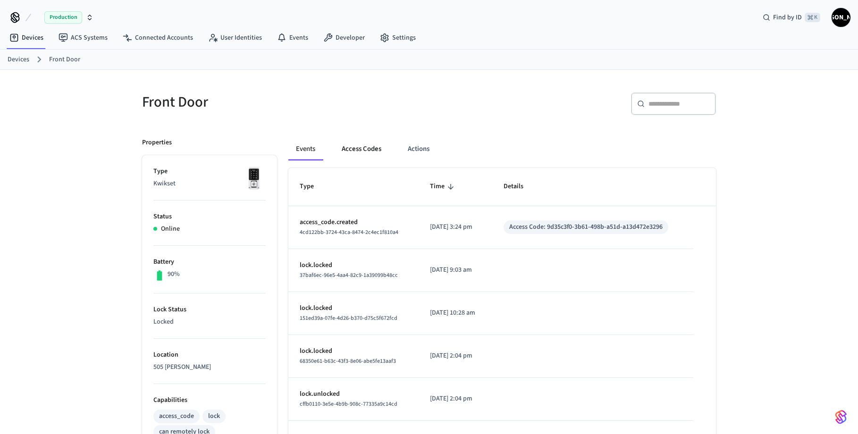
click at [367, 147] on button "Access Codes" at bounding box center [361, 149] width 55 height 23
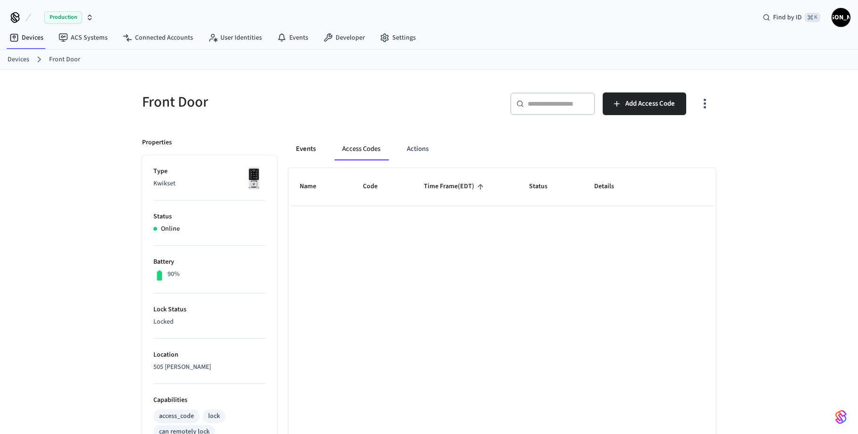
click at [309, 149] on button "Events" at bounding box center [305, 149] width 35 height 23
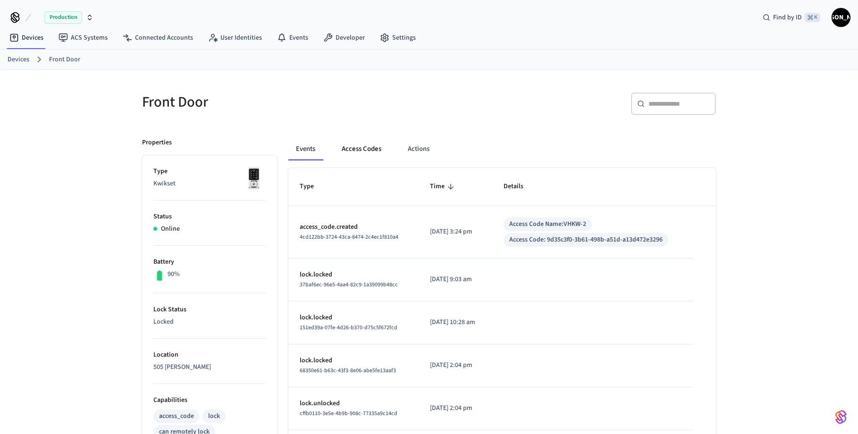
click at [353, 155] on button "Access Codes" at bounding box center [361, 149] width 55 height 23
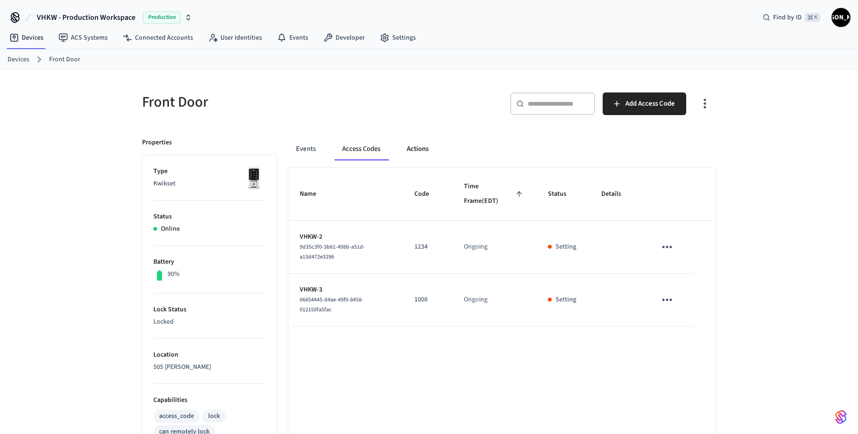
click at [415, 151] on button "Actions" at bounding box center [417, 149] width 37 height 23
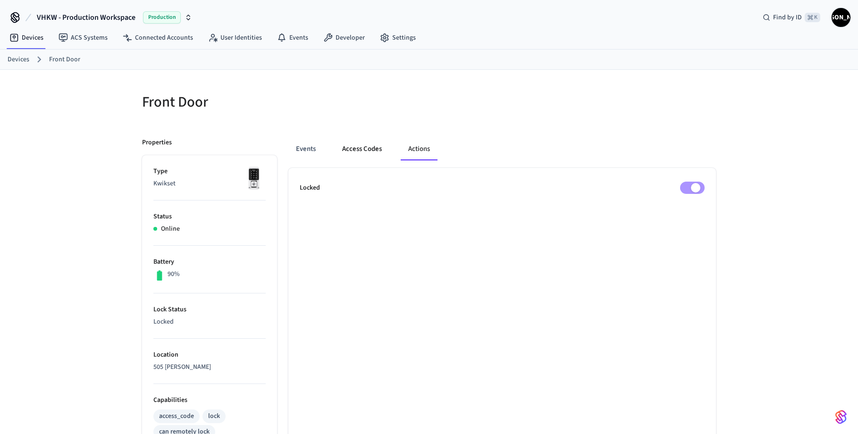
click at [364, 150] on button "Access Codes" at bounding box center [362, 149] width 55 height 23
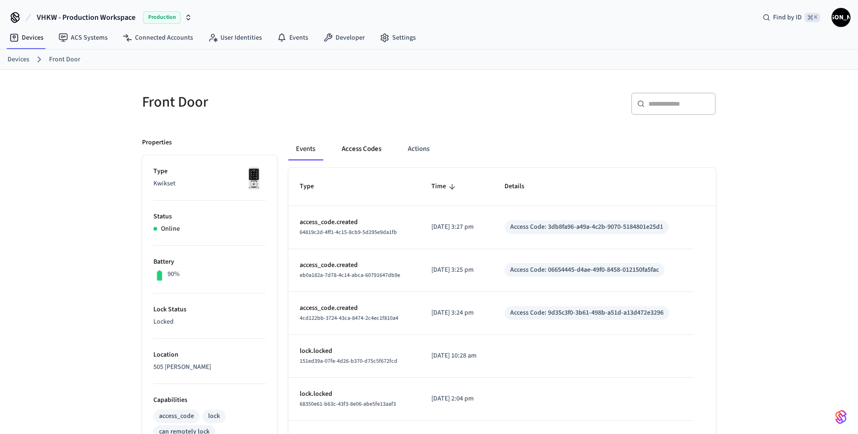
click at [366, 148] on button "Access Codes" at bounding box center [361, 149] width 55 height 23
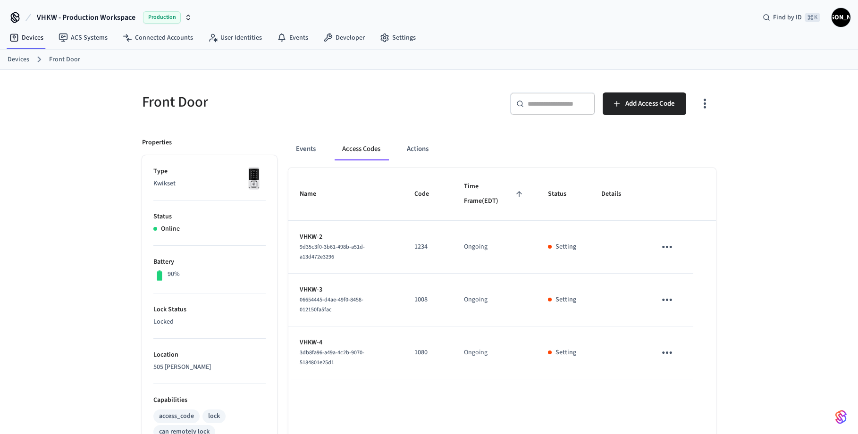
click at [670, 247] on icon "sticky table" at bounding box center [667, 247] width 10 height 2
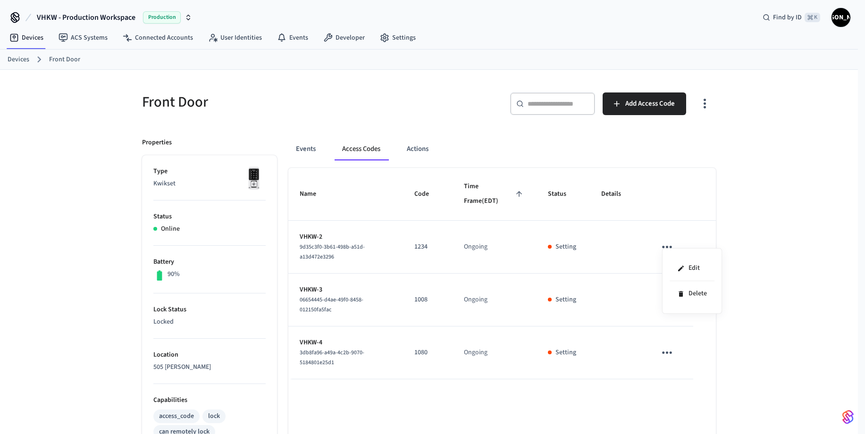
click at [789, 227] on div at bounding box center [432, 217] width 865 height 434
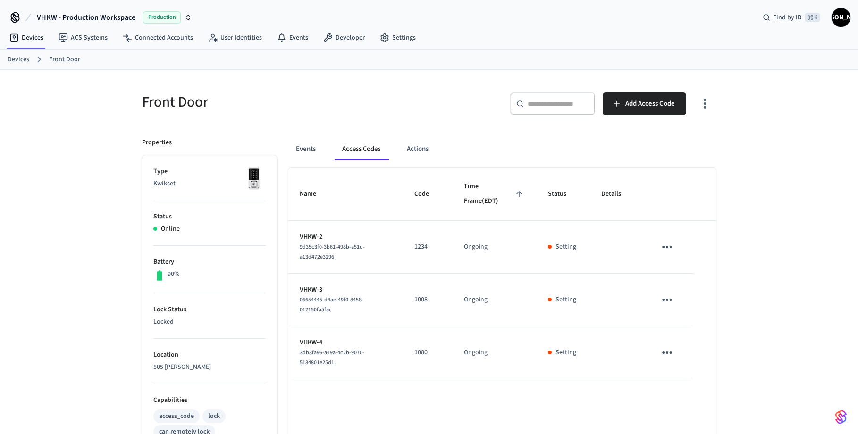
click at [420, 245] on p "1234" at bounding box center [427, 247] width 27 height 10
click at [324, 247] on span "9d35c3f0-3b61-498b-a51d-a13d472e3296" at bounding box center [332, 252] width 65 height 18
click at [513, 246] on td "Ongoing" at bounding box center [495, 247] width 84 height 53
click at [482, 248] on td "Ongoing" at bounding box center [495, 247] width 84 height 53
click at [342, 264] on td "VHKW-2 9d35c3f0-3b61-498b-a51d-a13d472e3296" at bounding box center [345, 247] width 115 height 53
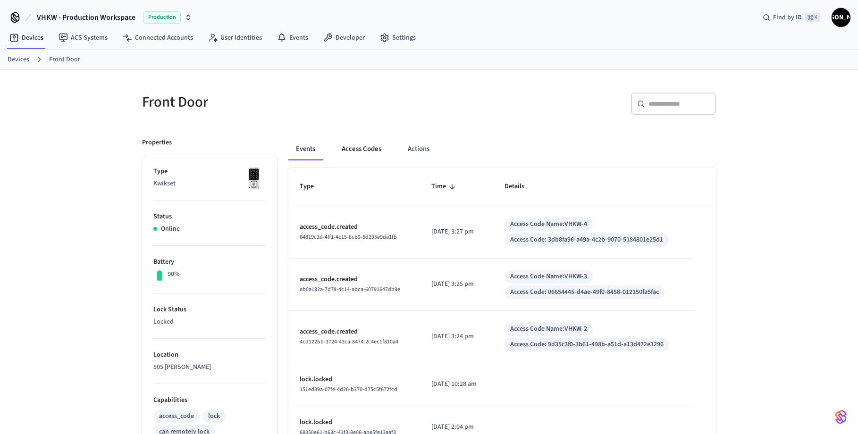
click at [360, 153] on button "Access Codes" at bounding box center [361, 149] width 55 height 23
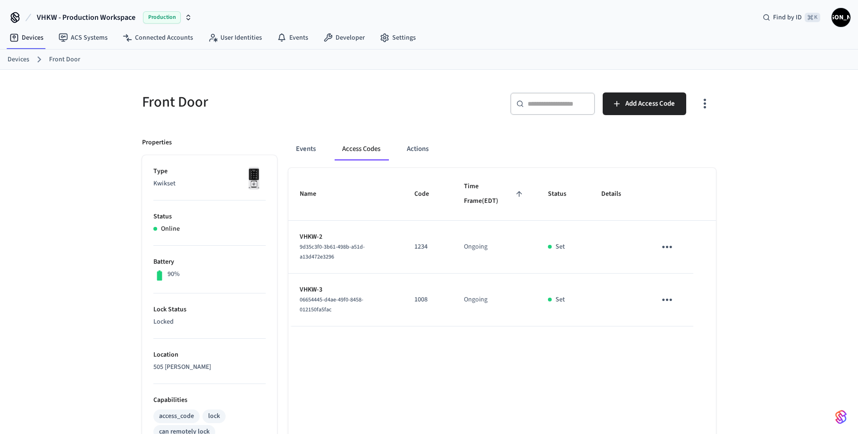
click at [835, 19] on span "[PERSON_NAME]" at bounding box center [840, 17] width 17 height 17
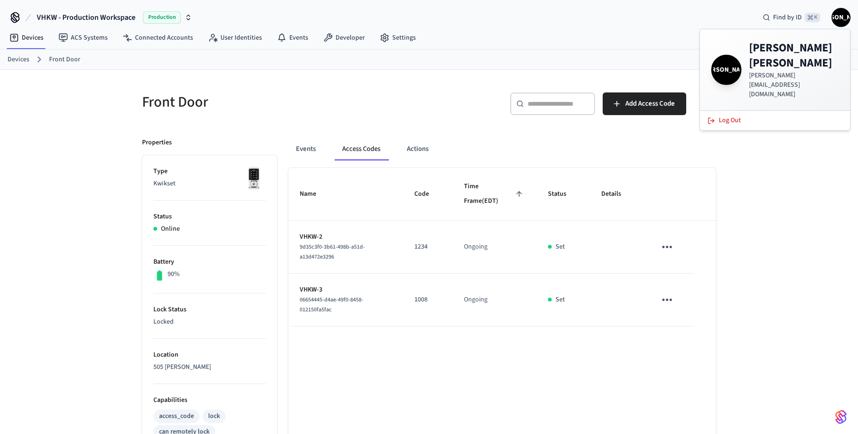
click at [51, 91] on div "Front Door ​ ​ Add Access Code Properties Type Kwikset Status Online Battery 90…" at bounding box center [429, 380] width 858 height 620
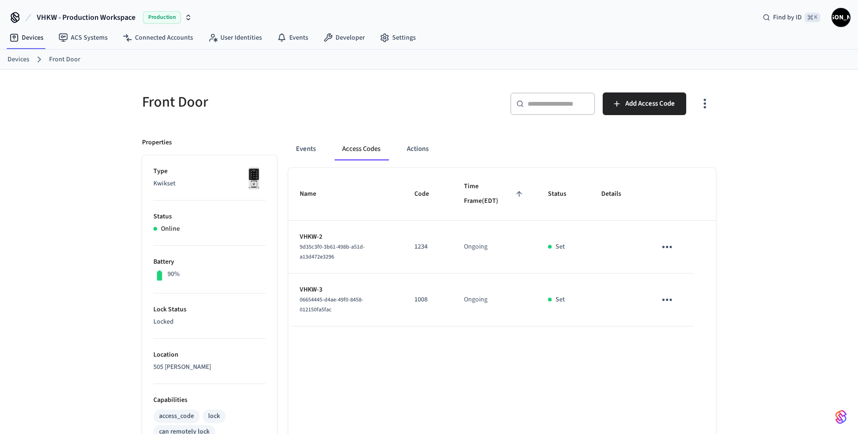
click at [67, 14] on span "VHKW - Production Workspace" at bounding box center [86, 17] width 99 height 11
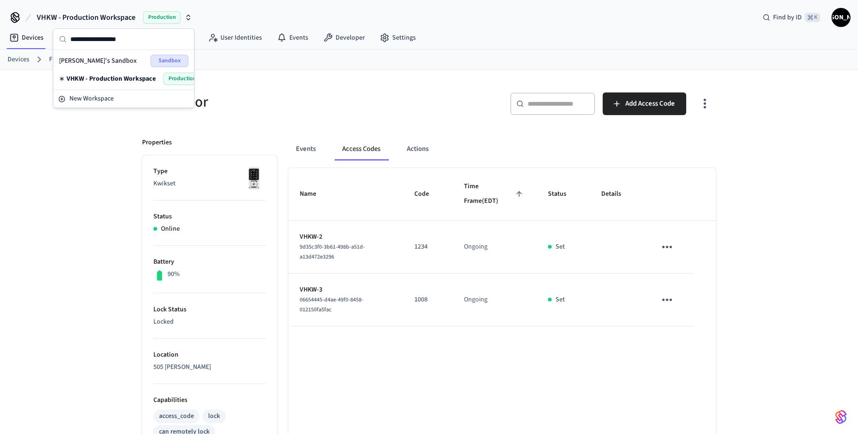
click at [84, 193] on div "Front Door ​ ​ Add Access Code Properties Type Kwikset Status Online Battery 90…" at bounding box center [429, 380] width 858 height 620
